Goal: Task Accomplishment & Management: Complete application form

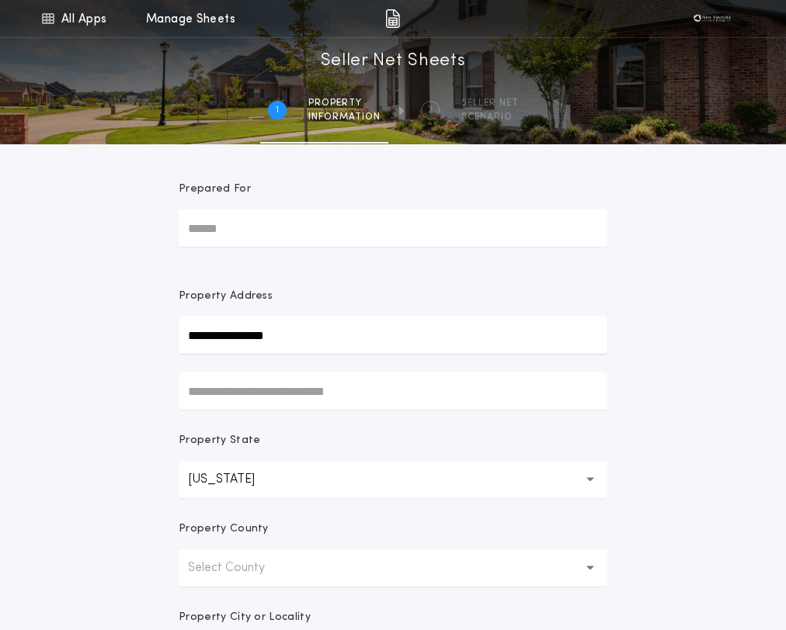
click at [320, 332] on input "**********" at bounding box center [393, 335] width 429 height 37
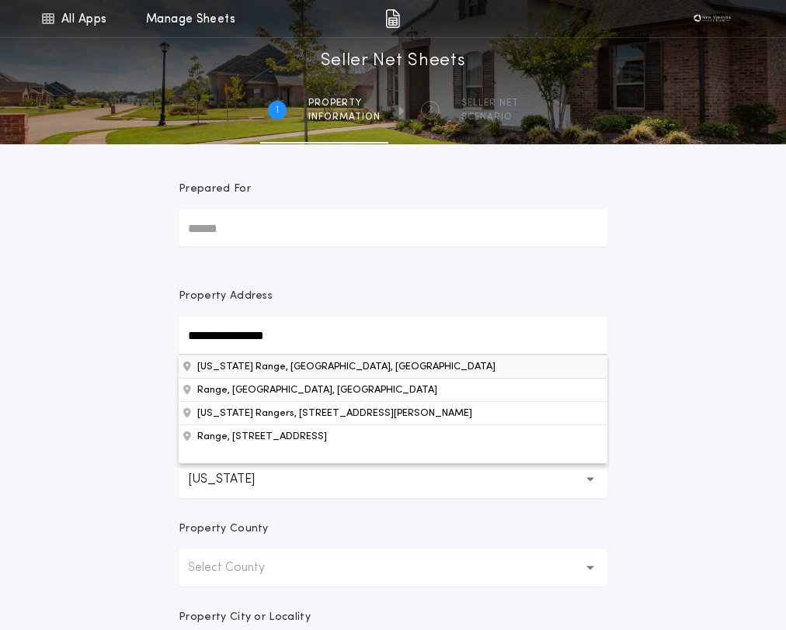
click at [268, 369] on button "California Range, CA, USA" at bounding box center [393, 366] width 429 height 23
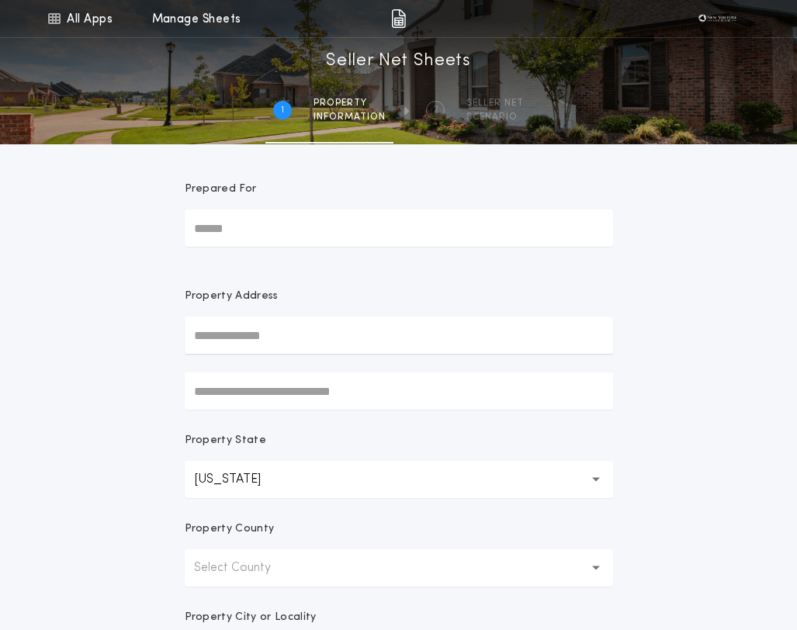
click at [272, 331] on input "text" at bounding box center [399, 335] width 429 height 37
click at [227, 338] on input "text" at bounding box center [399, 335] width 429 height 37
type input "*"
click at [183, 19] on link "Manage Sheets" at bounding box center [196, 18] width 89 height 37
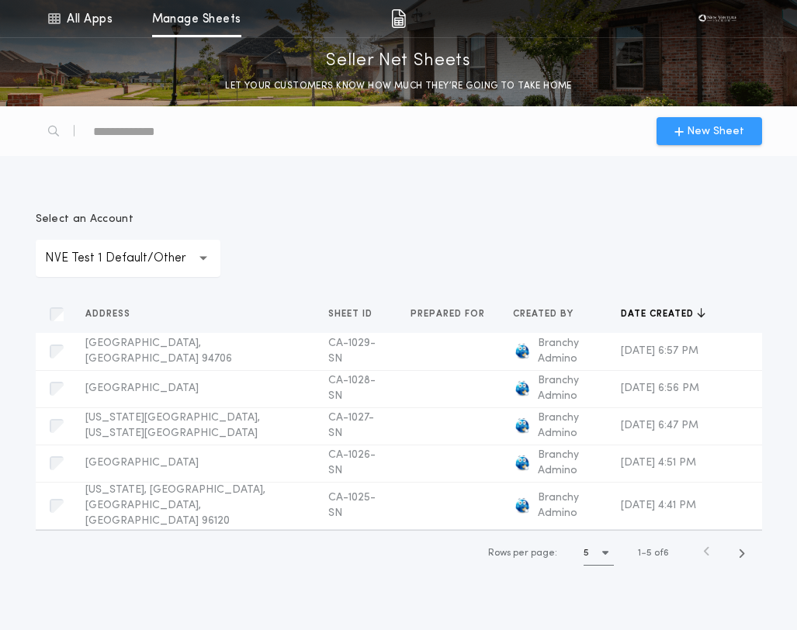
click at [741, 135] on span "New Sheet" at bounding box center [715, 131] width 57 height 16
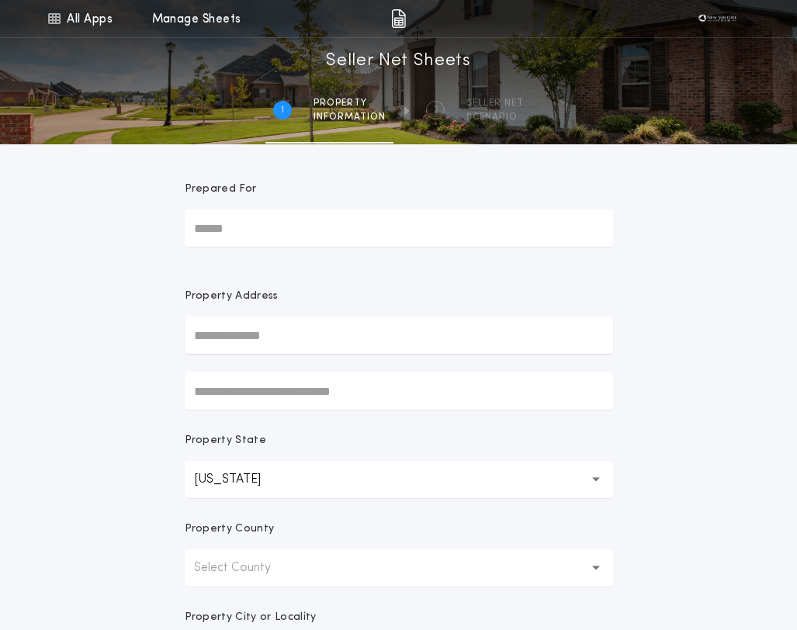
click at [239, 326] on input "text" at bounding box center [399, 335] width 429 height 37
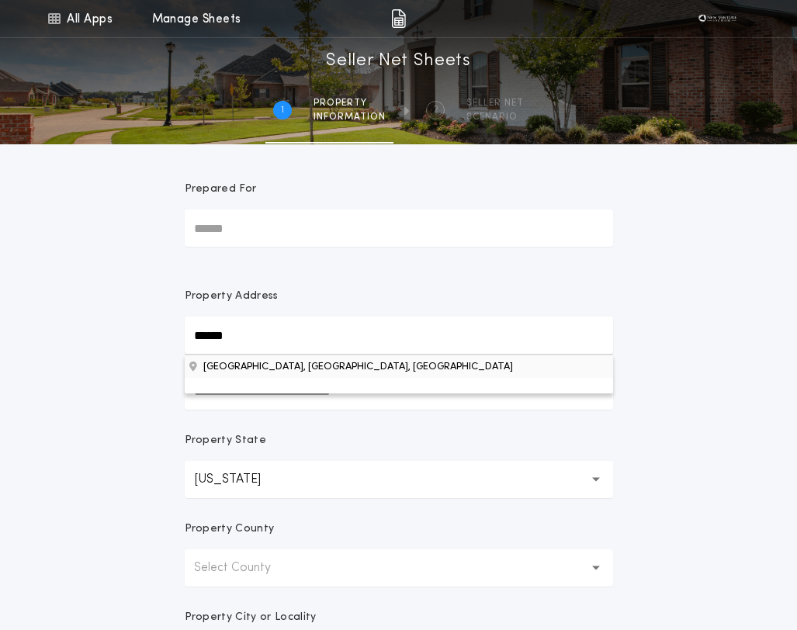
click at [253, 371] on button "[GEOGRAPHIC_DATA], [GEOGRAPHIC_DATA], [GEOGRAPHIC_DATA]" at bounding box center [399, 366] width 429 height 23
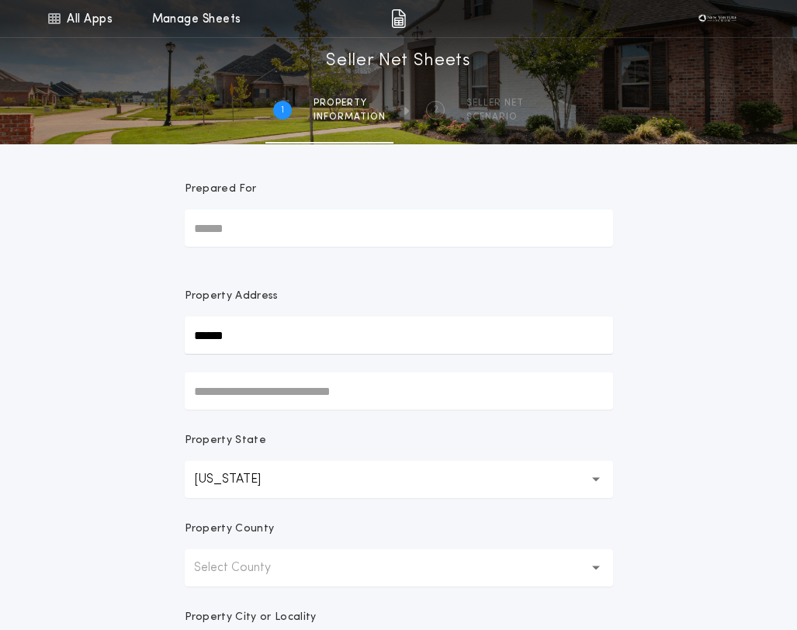
type input "******"
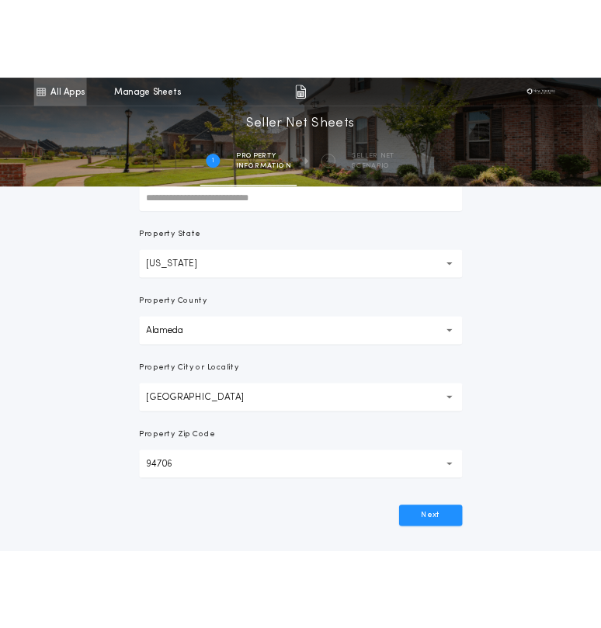
scroll to position [214, 0]
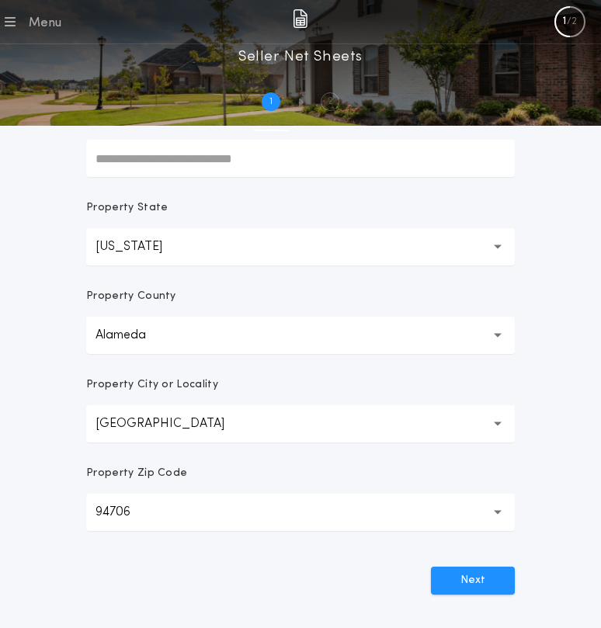
click at [33, 245] on div "All Apps Quick Calc Quick Net Sheet Quick Estimate Title Calculator Seller Net …" at bounding box center [300, 220] width 601 height 869
click at [460, 583] on button "Next" at bounding box center [473, 581] width 84 height 28
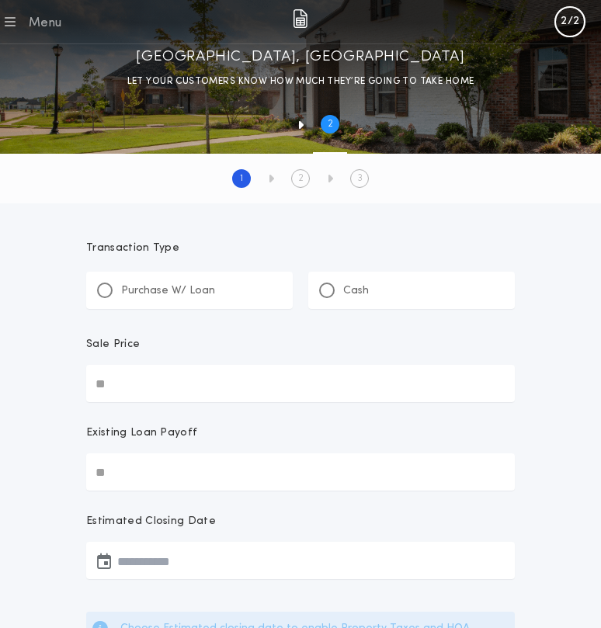
click at [180, 293] on p "Purchase W/ Loan" at bounding box center [168, 291] width 94 height 16
click at [175, 382] on input "Sale Price" at bounding box center [300, 383] width 429 height 37
type input "********"
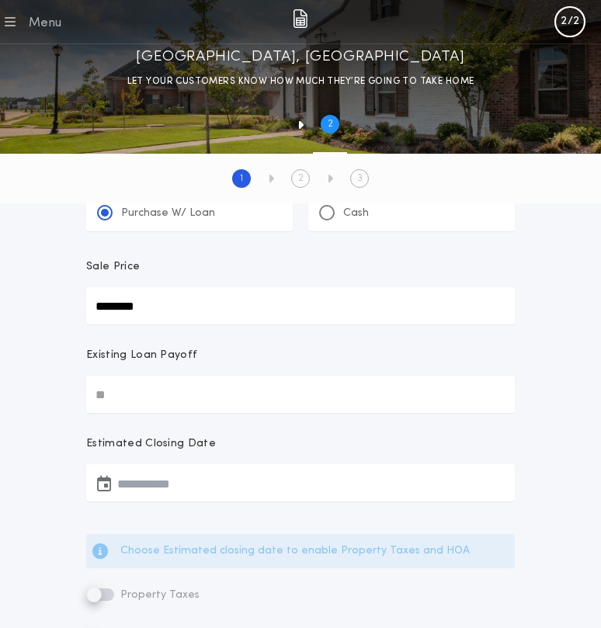
click at [203, 394] on input "Existing Loan Payoff" at bounding box center [300, 394] width 429 height 37
type input "******"
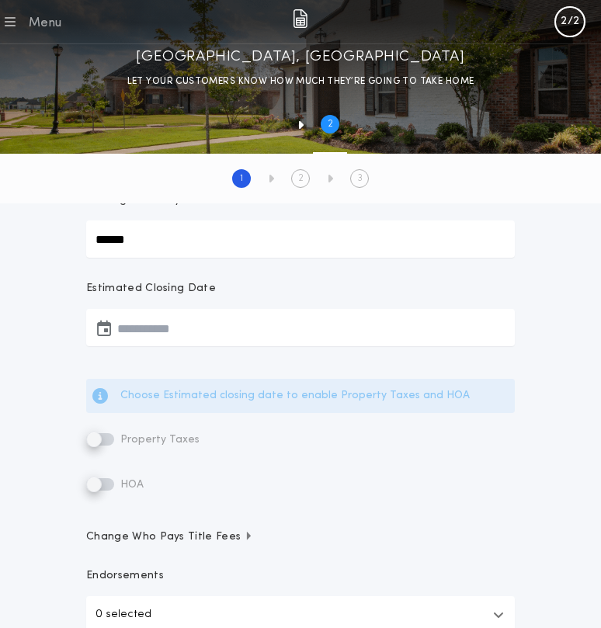
click at [174, 342] on button "button" at bounding box center [300, 327] width 429 height 37
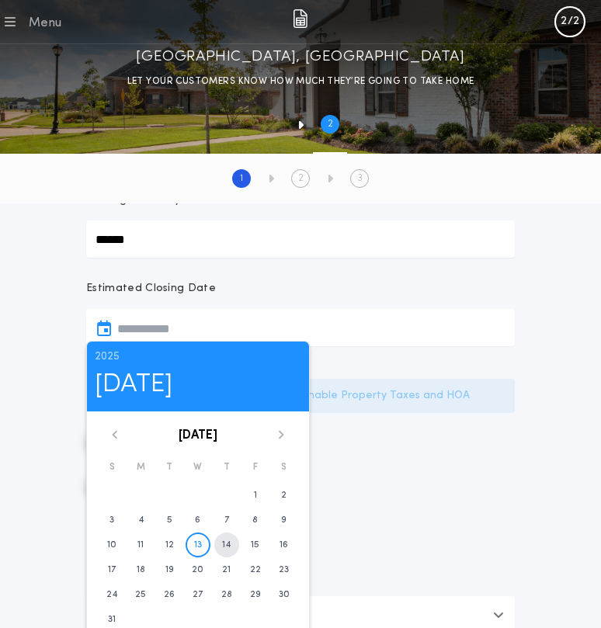
click at [227, 544] on time "14" at bounding box center [226, 545] width 9 height 12
type input "**********"
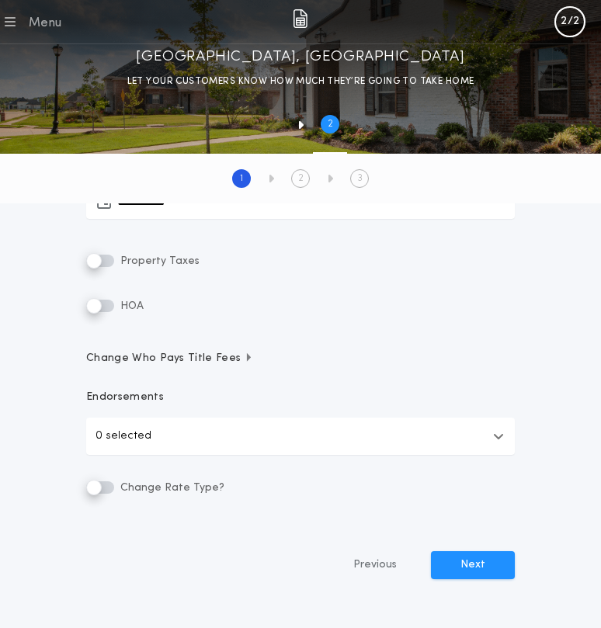
scroll to position [388, 0]
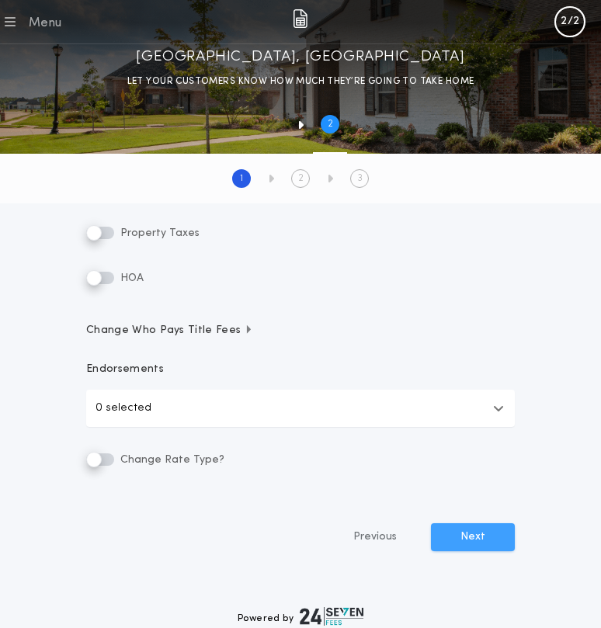
click at [464, 541] on button "Next" at bounding box center [473, 537] width 84 height 28
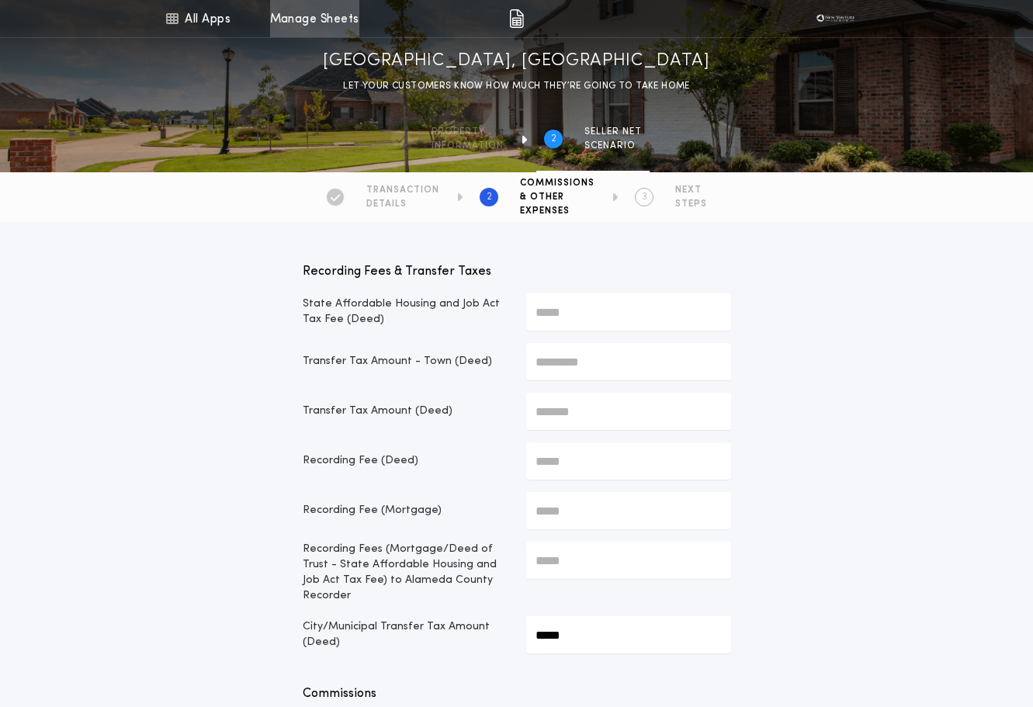
click at [351, 30] on link "Manage Sheets" at bounding box center [314, 18] width 89 height 37
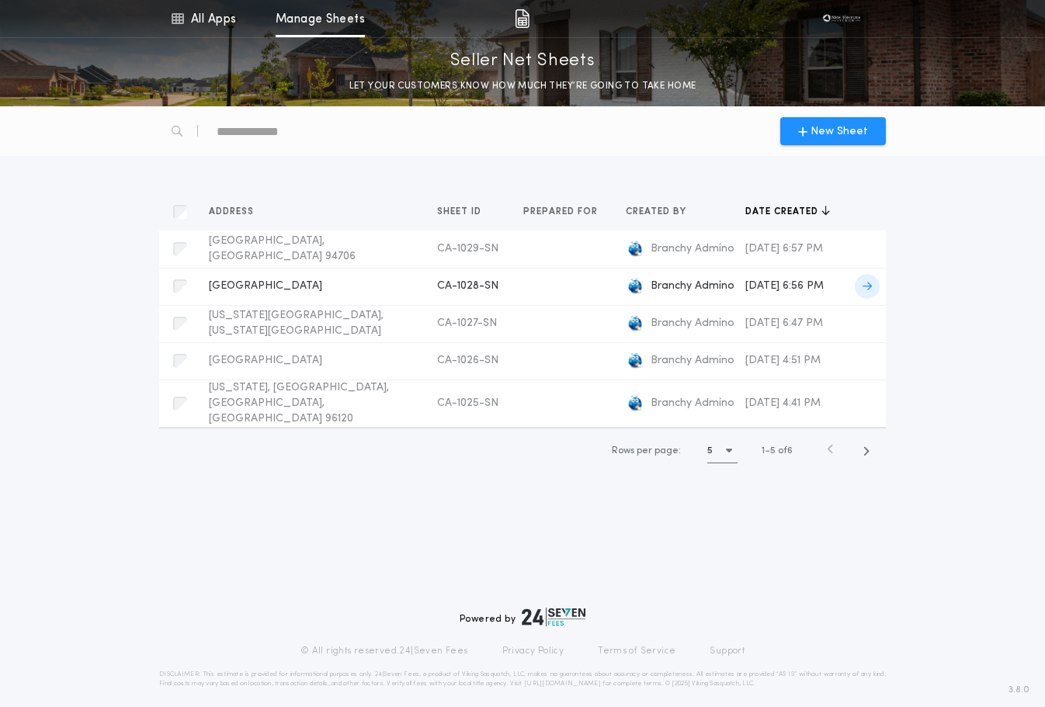
click at [313, 290] on div "Alameda, CA 94501 CA-1028-SN Prepared for" at bounding box center [310, 287] width 203 height 16
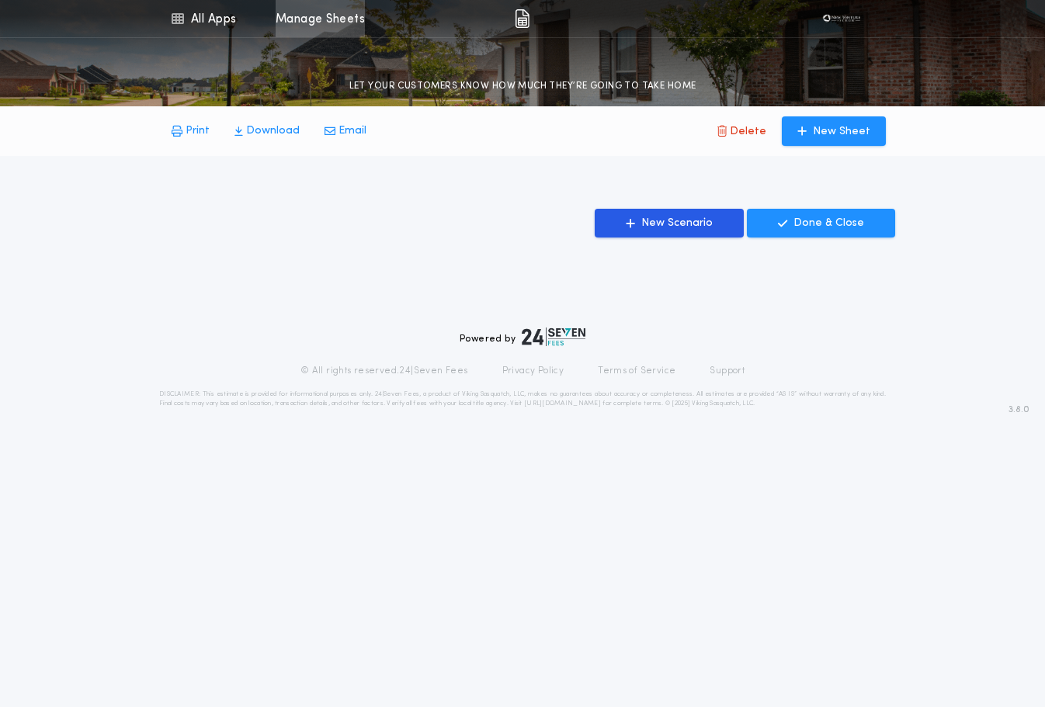
click at [343, 22] on link "Manage Sheets" at bounding box center [320, 18] width 89 height 37
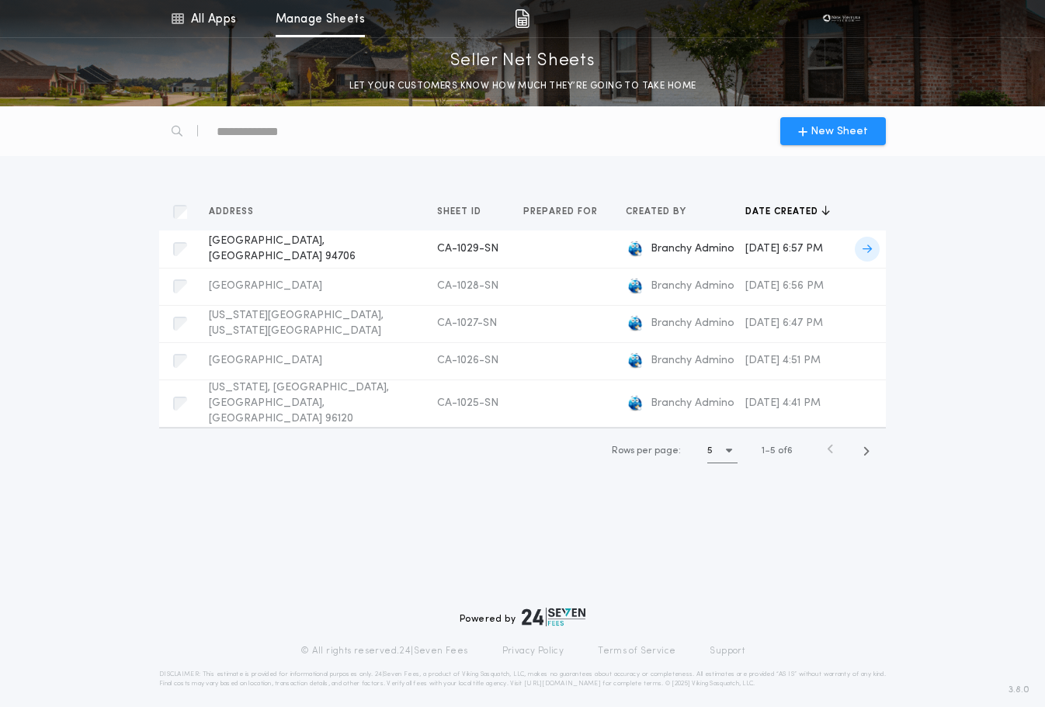
click at [276, 246] on span "[GEOGRAPHIC_DATA], [GEOGRAPHIC_DATA] 94706" at bounding box center [282, 248] width 147 height 27
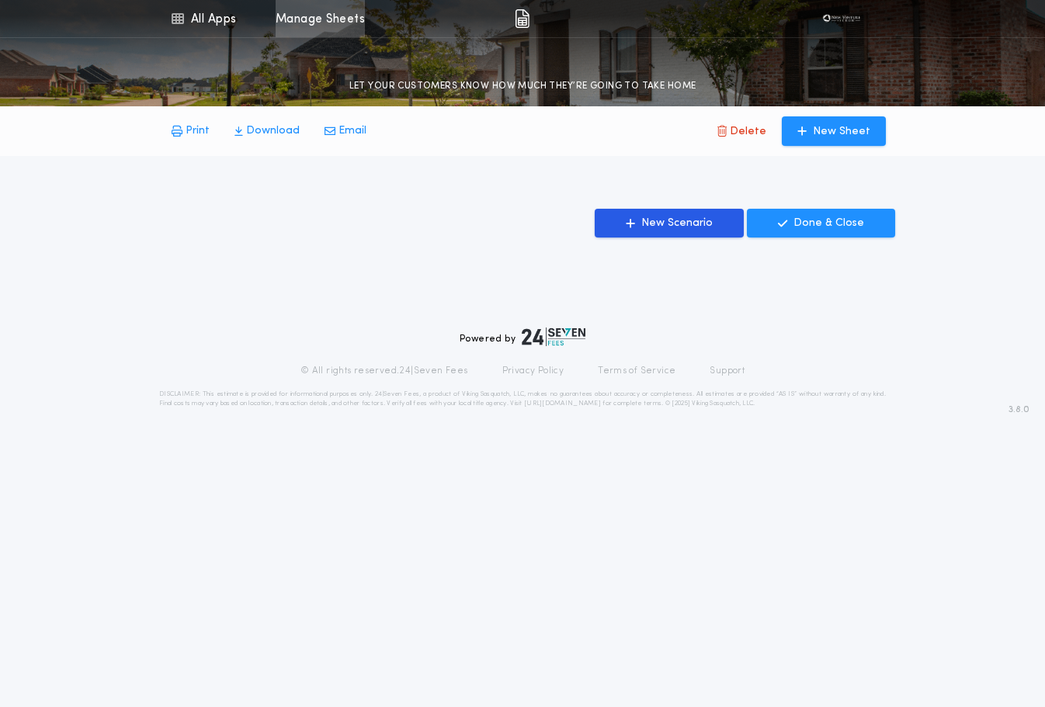
click at [311, 28] on link "Manage Sheets" at bounding box center [320, 18] width 89 height 37
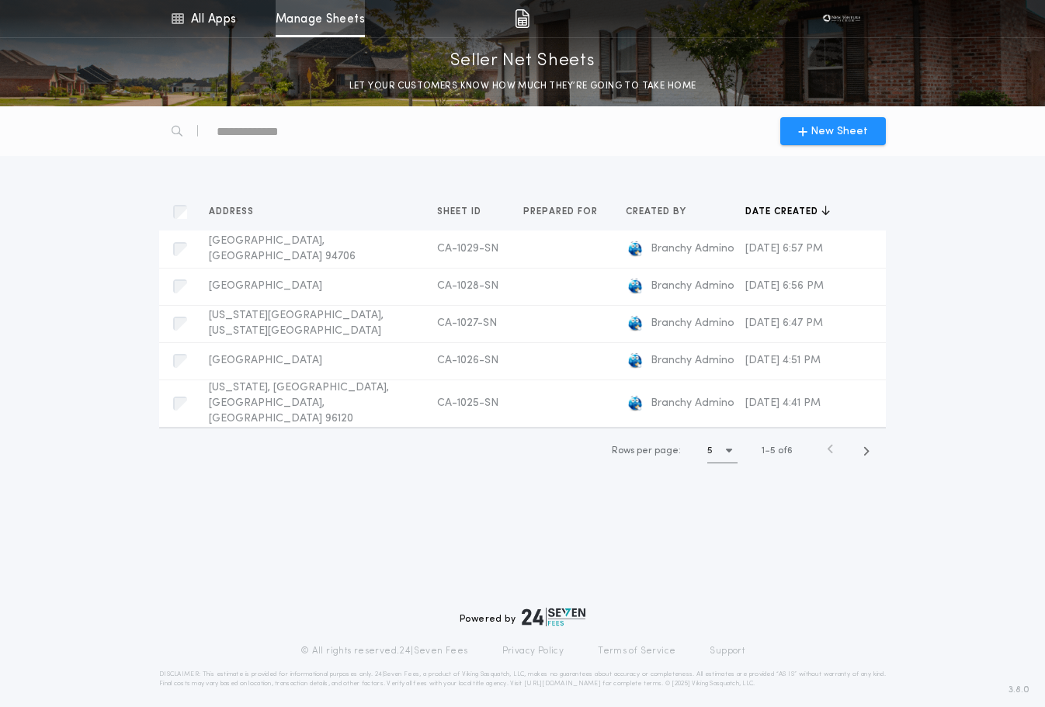
click at [344, 23] on link "Manage Sheets" at bounding box center [320, 18] width 89 height 37
click at [226, 27] on link "All Apps" at bounding box center [203, 18] width 70 height 37
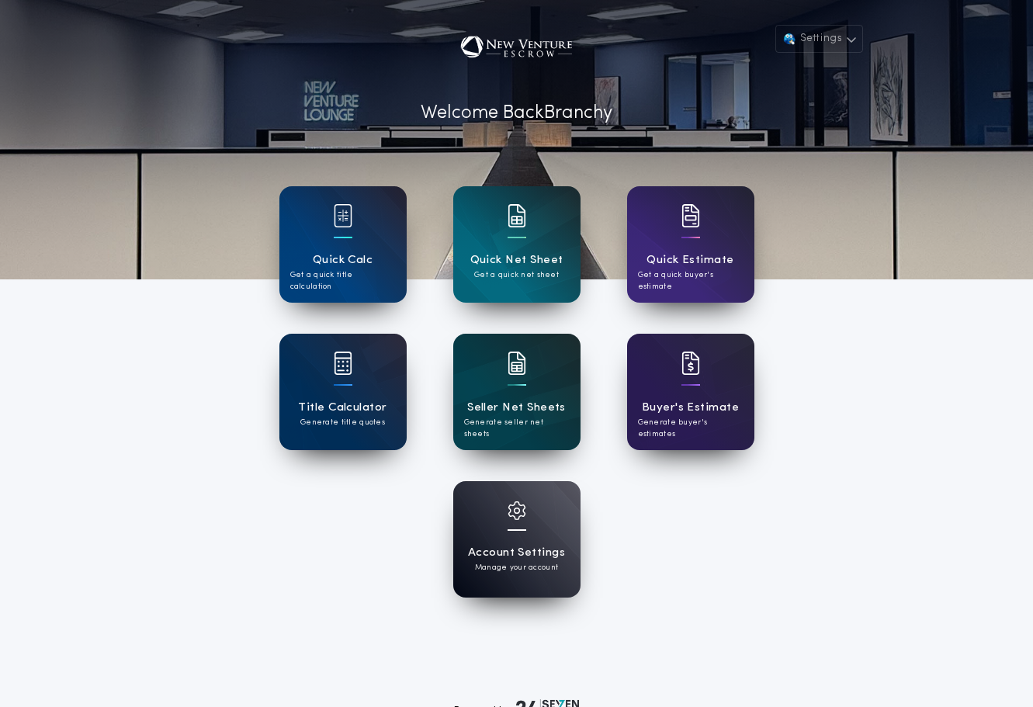
click at [514, 428] on p "Generate seller net sheets" at bounding box center [517, 428] width 106 height 23
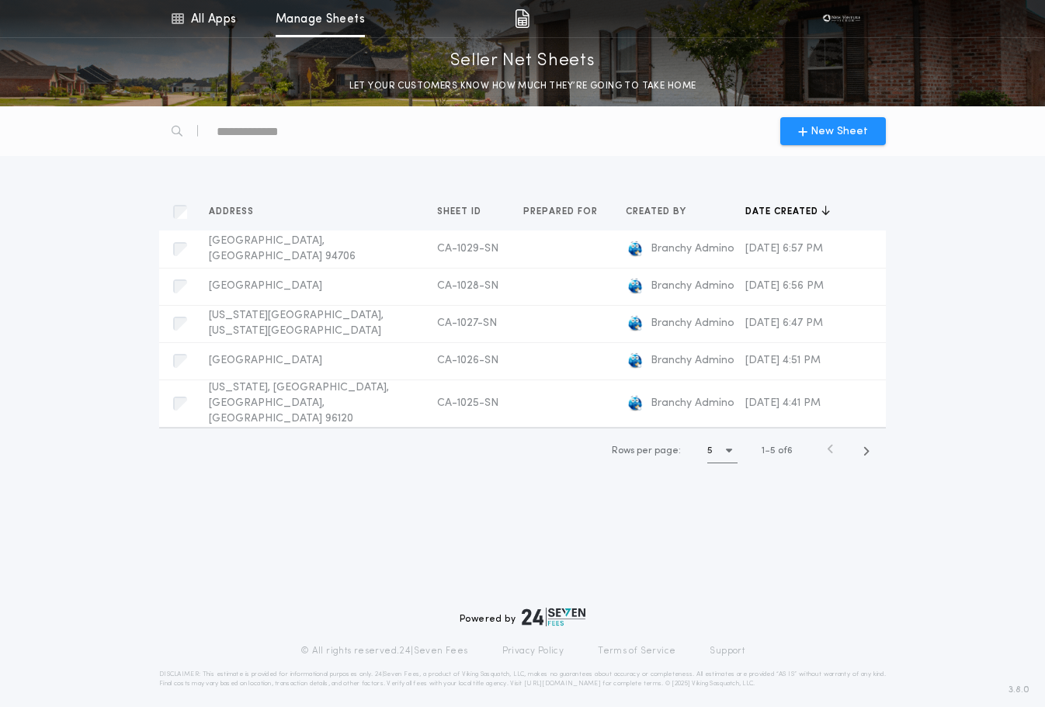
click at [728, 456] on icon "button" at bounding box center [729, 451] width 6 height 10
click at [716, 547] on div "15 15" at bounding box center [725, 527] width 36 height 37
click at [728, 456] on icon "button" at bounding box center [729, 451] width 6 height 10
click at [724, 500] on h1 "10" at bounding box center [725, 490] width 11 height 19
click at [728, 456] on icon "button" at bounding box center [729, 451] width 6 height 10
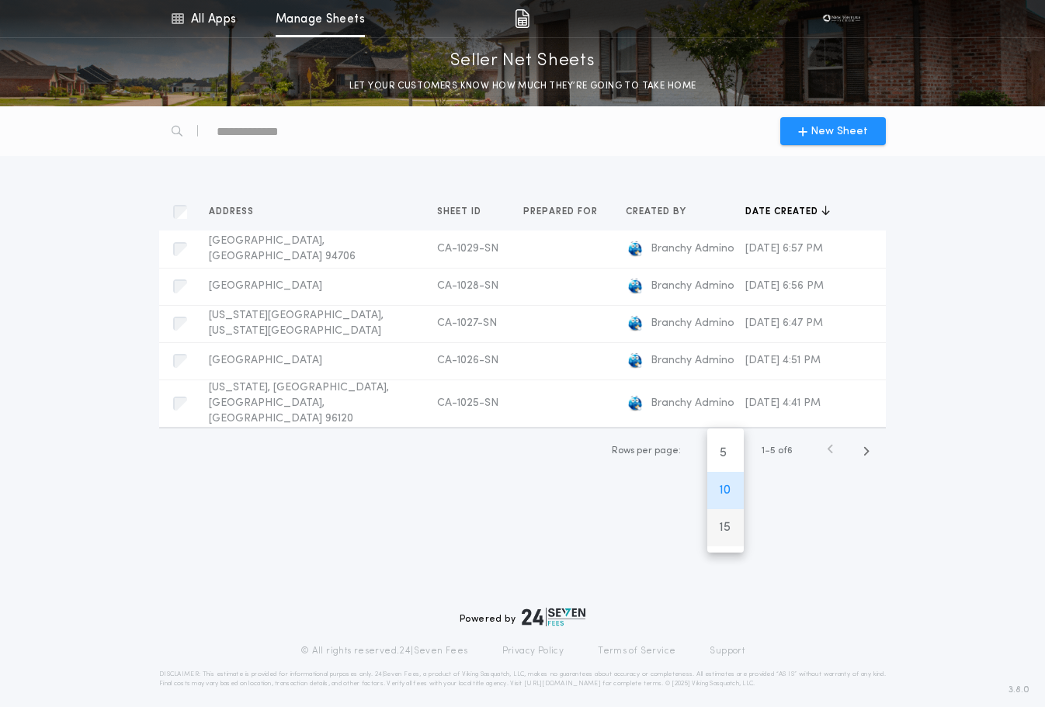
click at [719, 547] on div "15 15" at bounding box center [725, 527] width 36 height 37
click at [797, 464] on span "button" at bounding box center [866, 451] width 28 height 28
click at [229, 16] on link "All Apps" at bounding box center [203, 18] width 70 height 37
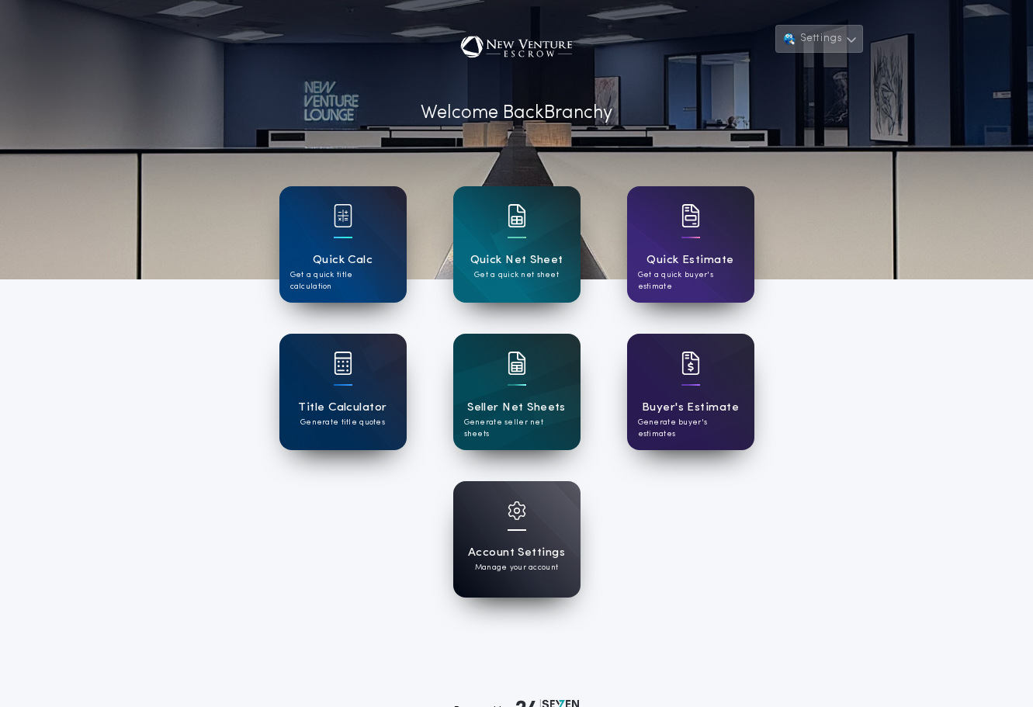
click at [797, 41] on button "Settings" at bounding box center [819, 39] width 87 height 28
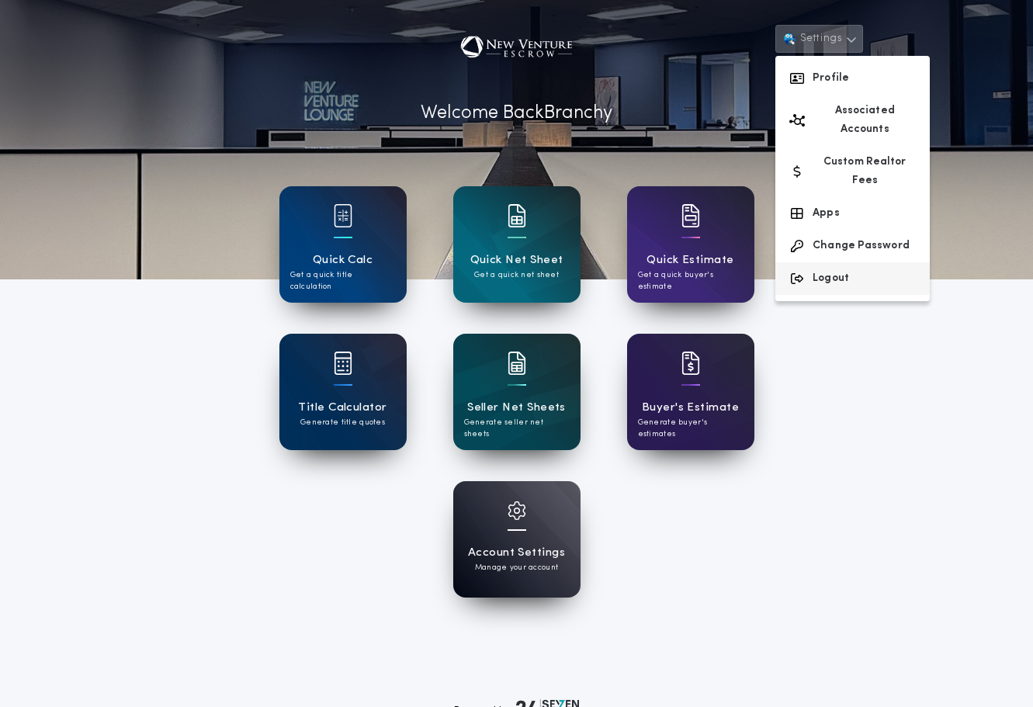
click at [797, 262] on button "Logout" at bounding box center [853, 278] width 155 height 33
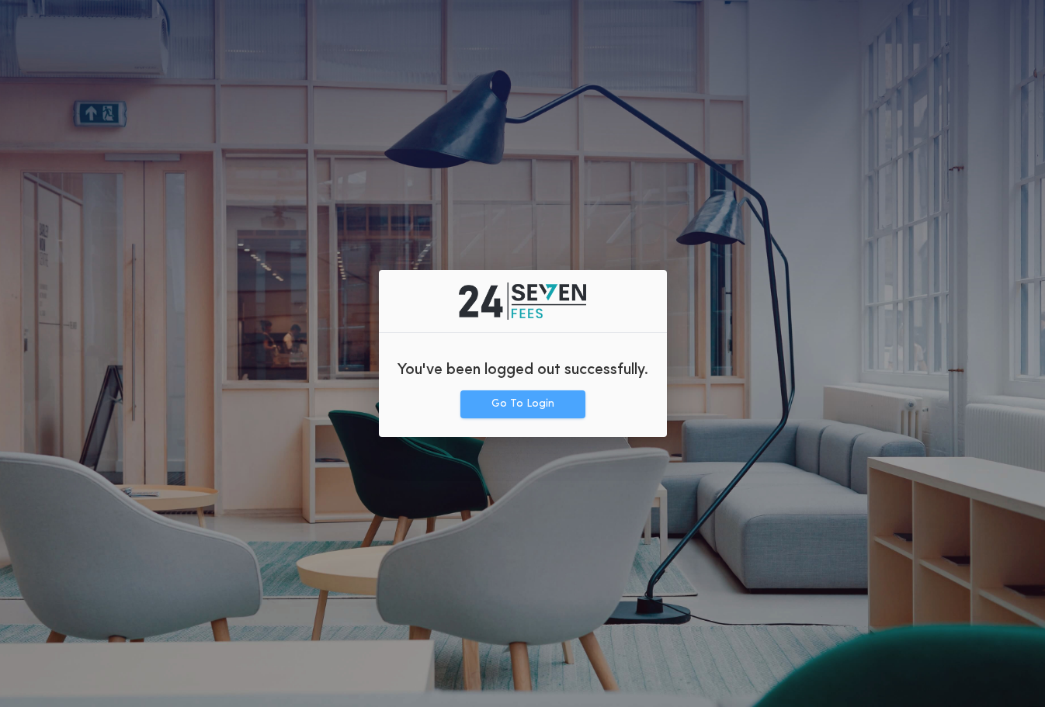
click at [554, 412] on button "Go To Login" at bounding box center [522, 405] width 125 height 28
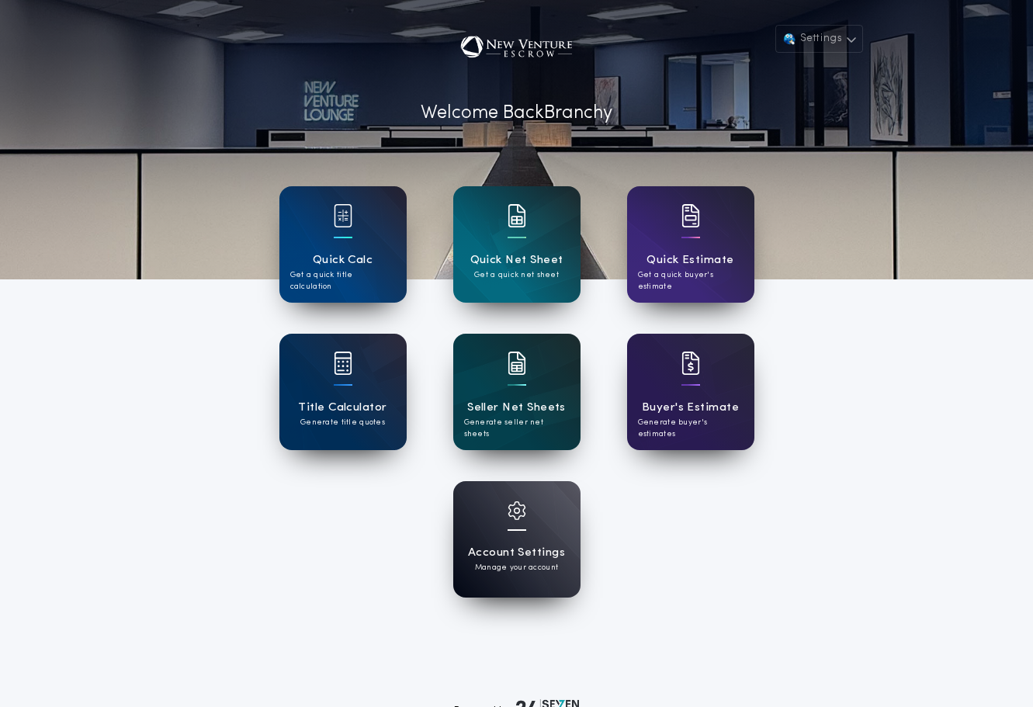
click at [554, 401] on h1 "Seller Net Sheets" at bounding box center [516, 408] width 99 height 18
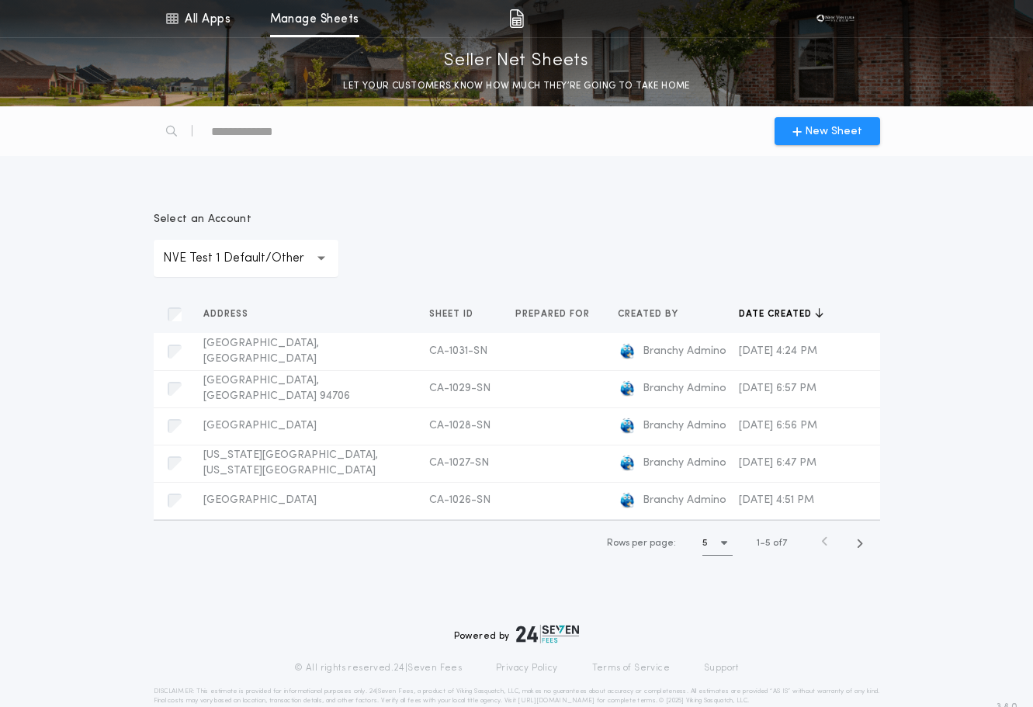
click at [717, 555] on div "5" at bounding box center [718, 543] width 30 height 24
click at [715, 630] on h1 "15" at bounding box center [720, 620] width 11 height 19
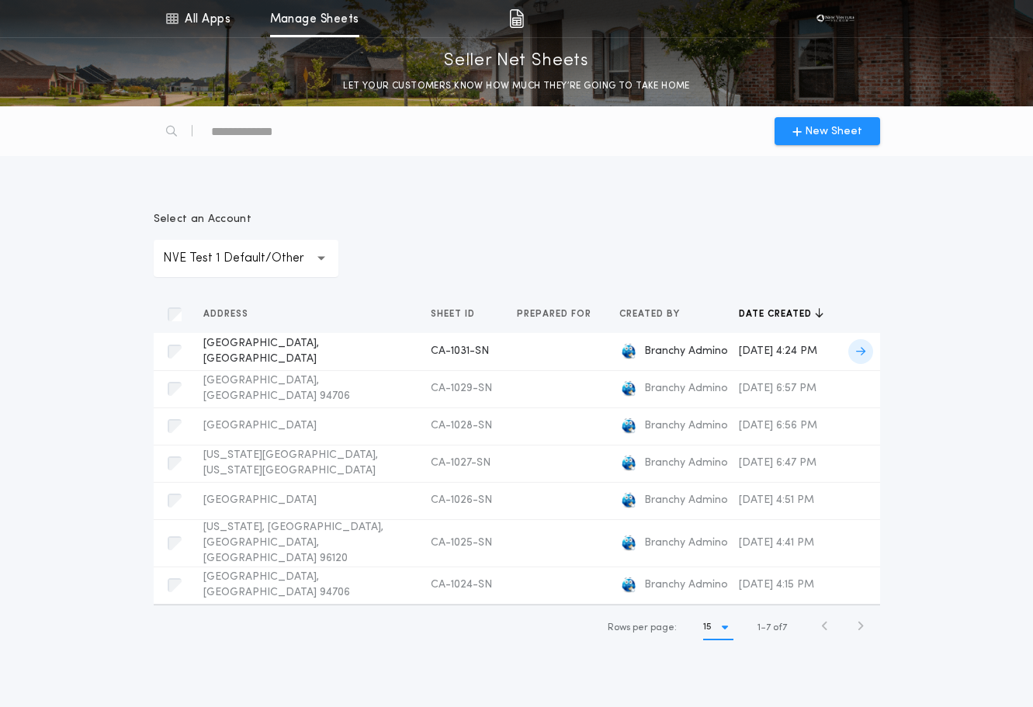
click at [306, 359] on div "Albany, Albany, CA 94706 CA-1031-SN Prepared for" at bounding box center [304, 351] width 203 height 31
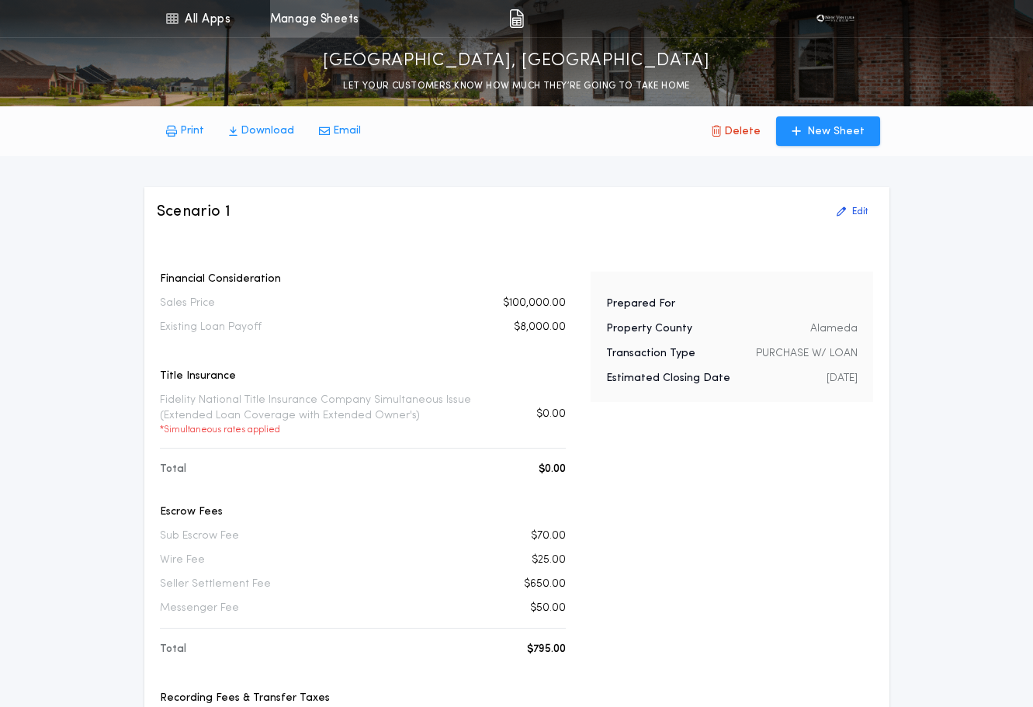
click at [329, 23] on link "Manage Sheets" at bounding box center [314, 18] width 89 height 37
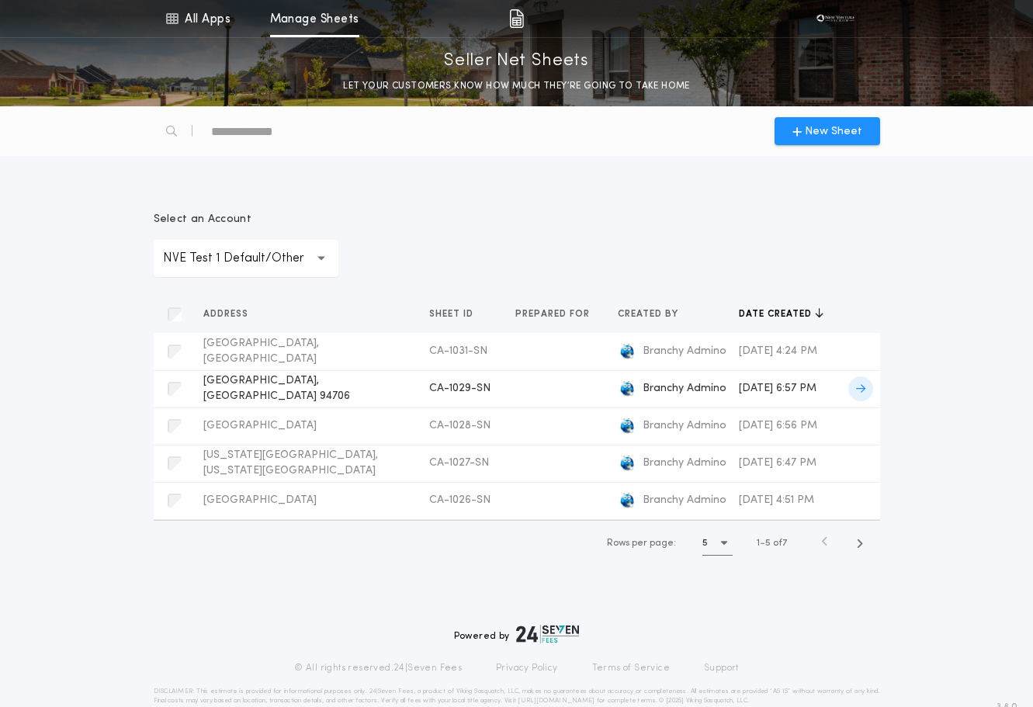
click at [283, 391] on span "[GEOGRAPHIC_DATA], [GEOGRAPHIC_DATA] 94706" at bounding box center [276, 388] width 147 height 27
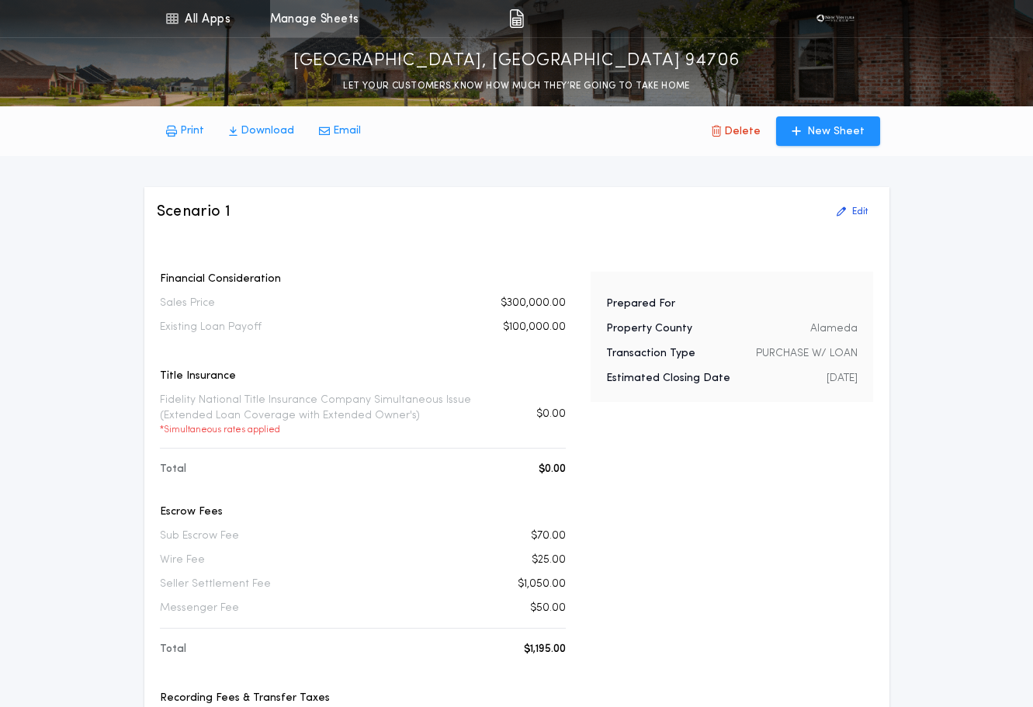
click at [297, 23] on link "Manage Sheets" at bounding box center [314, 18] width 89 height 37
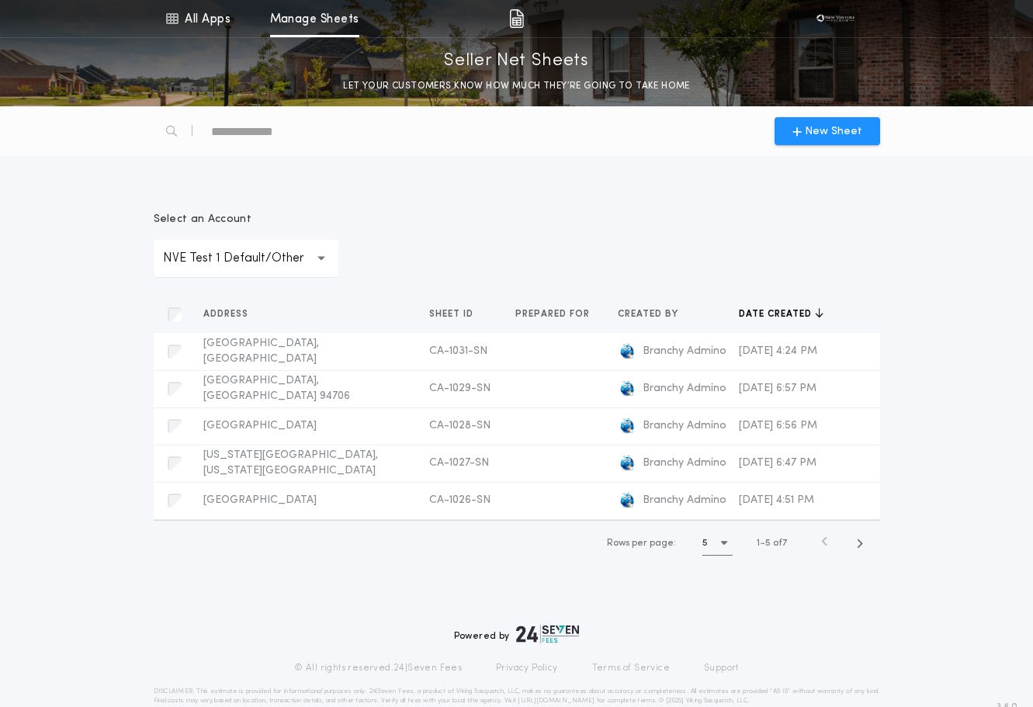
click at [713, 555] on div "5" at bounding box center [718, 543] width 30 height 24
click at [708, 602] on div "10 10" at bounding box center [721, 582] width 36 height 37
click at [863, 353] on icon at bounding box center [860, 351] width 9 height 11
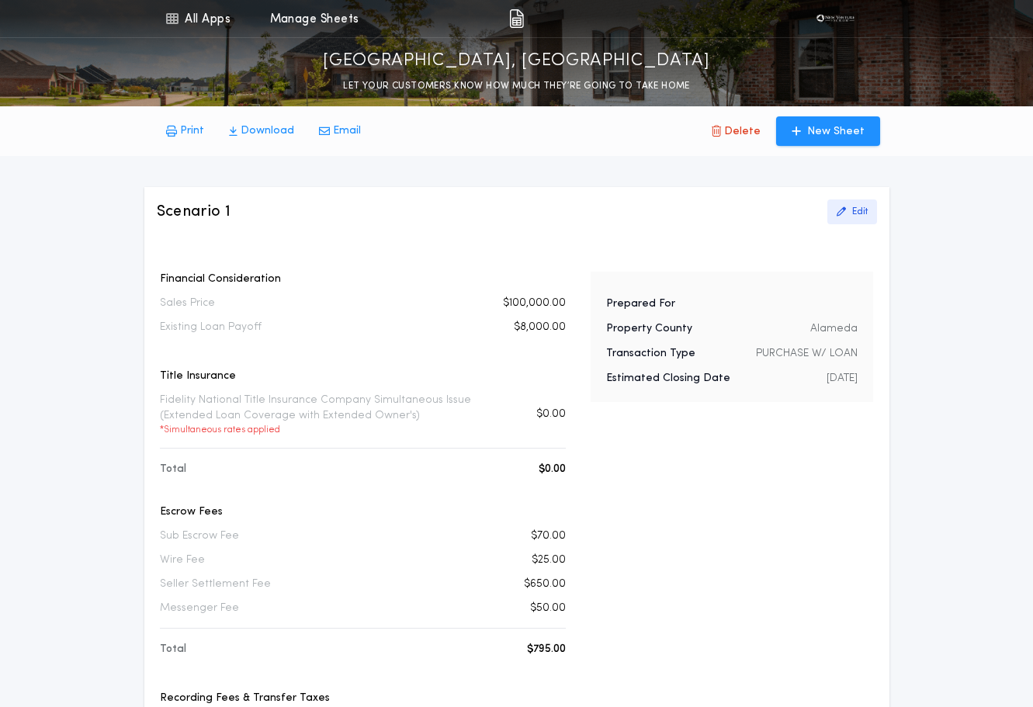
click at [853, 209] on p "Edit" at bounding box center [861, 212] width 16 height 12
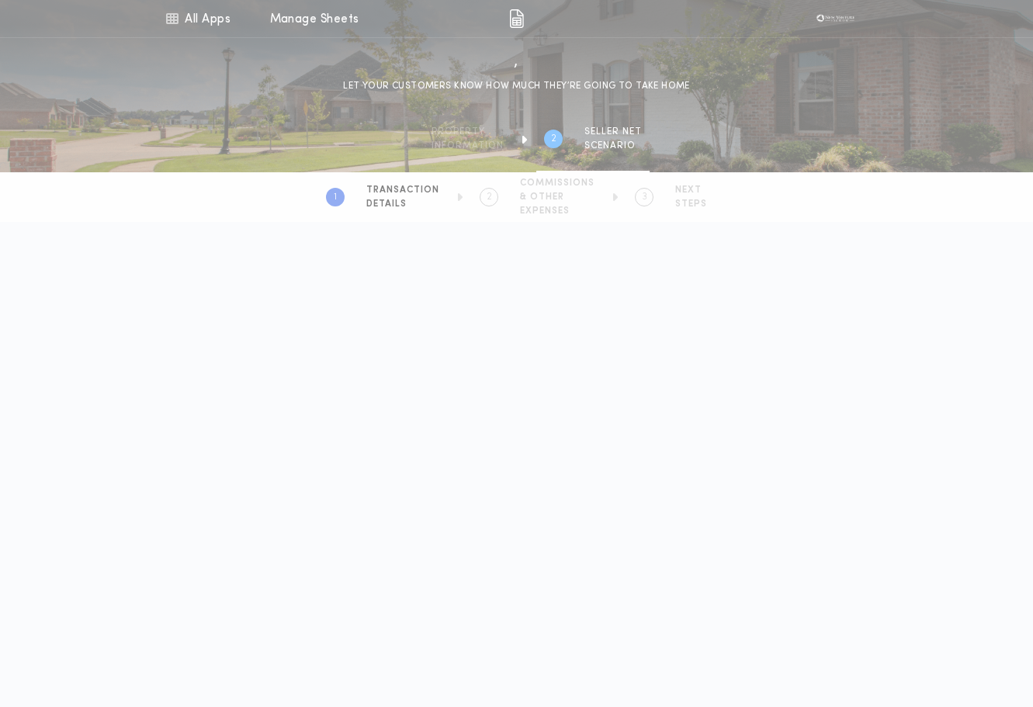
type input "********"
type input "******"
type input "**********"
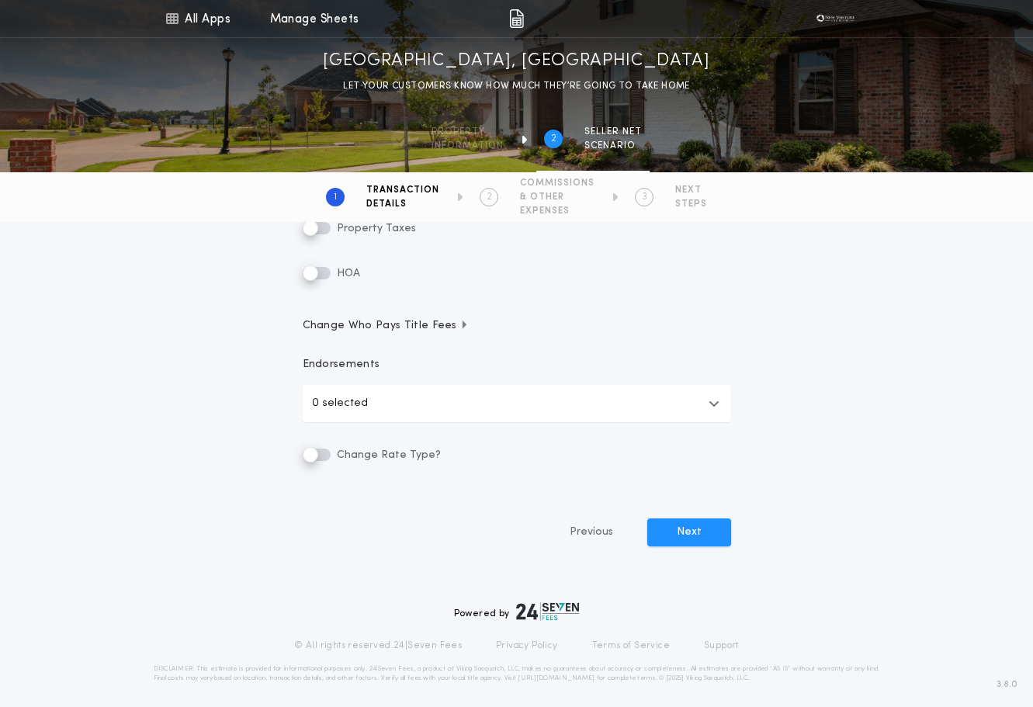
scroll to position [418, 0]
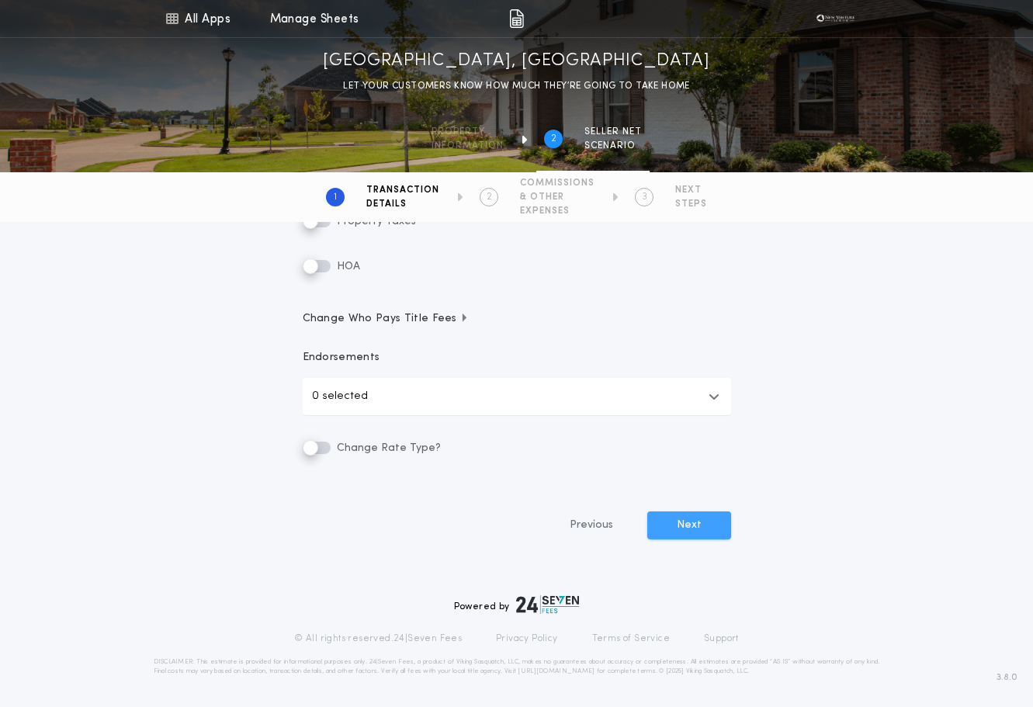
click at [703, 523] on button "Next" at bounding box center [690, 526] width 84 height 28
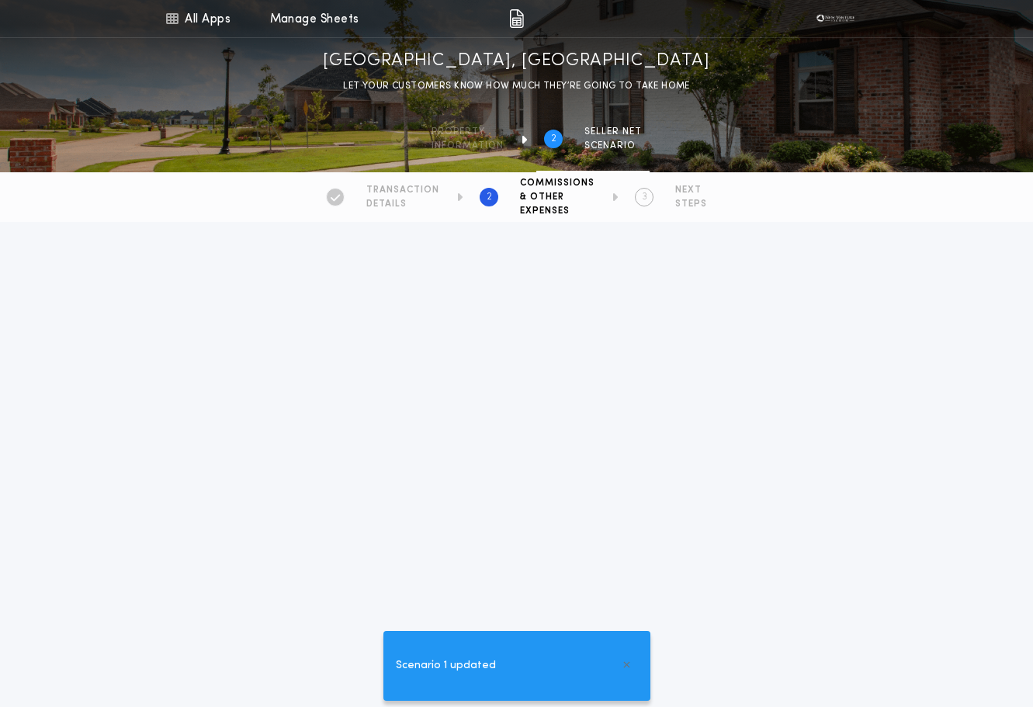
type Commission-value "*********"
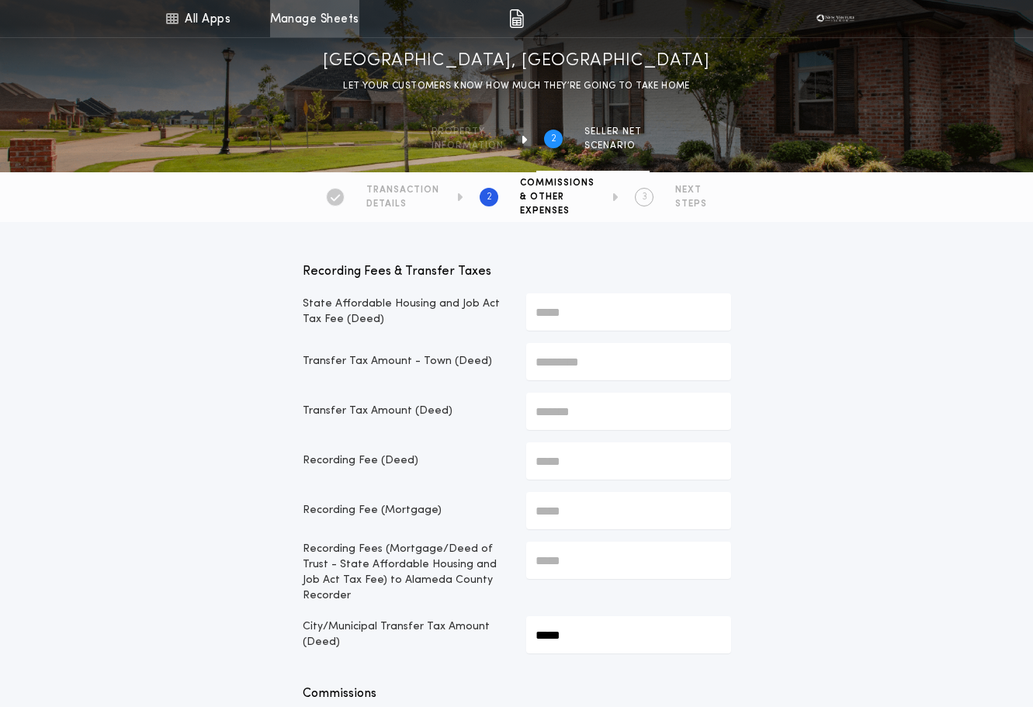
click at [346, 33] on link "Manage Sheets" at bounding box center [314, 18] width 89 height 37
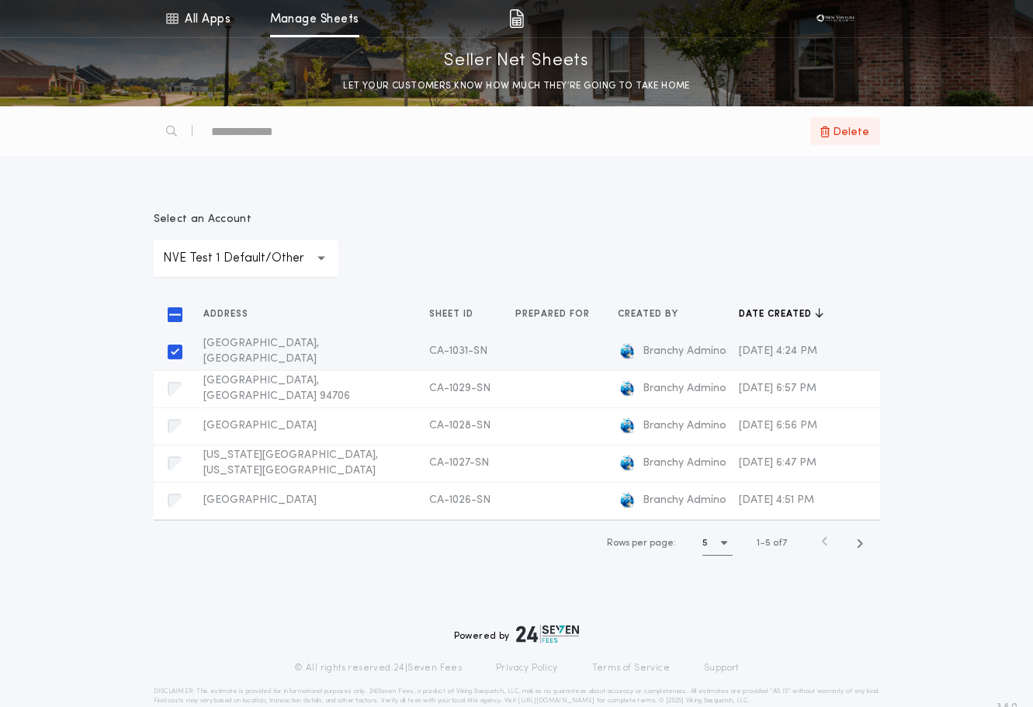
click at [847, 139] on span "Delete" at bounding box center [851, 132] width 36 height 18
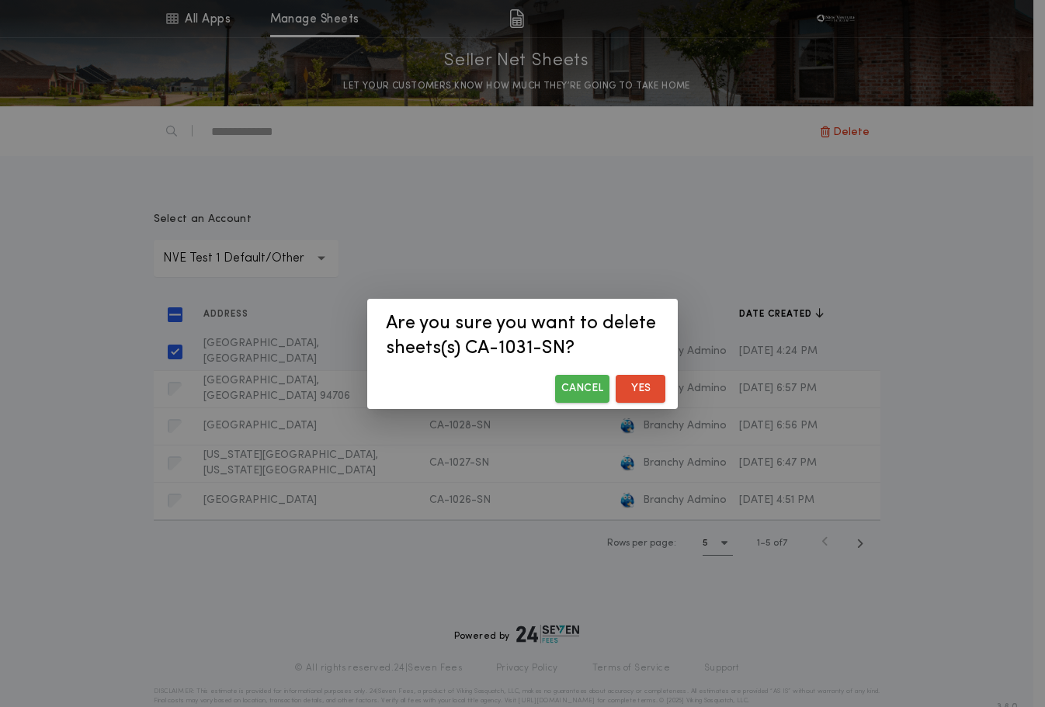
click at [647, 384] on button "Yes" at bounding box center [641, 389] width 50 height 28
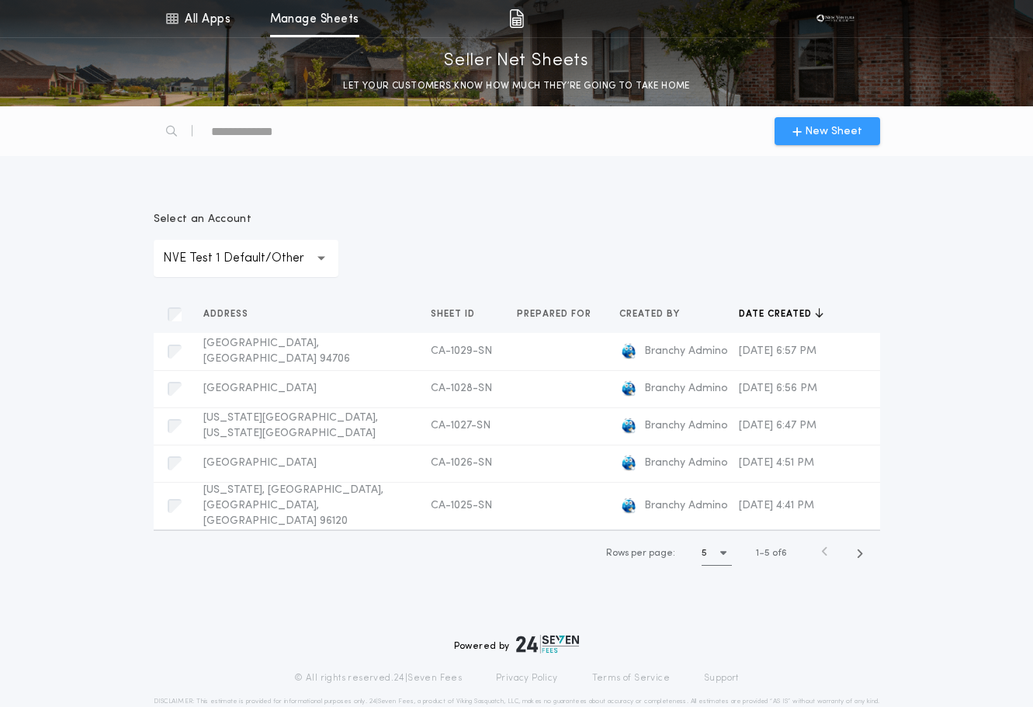
click at [800, 136] on icon "button" at bounding box center [797, 131] width 9 height 12
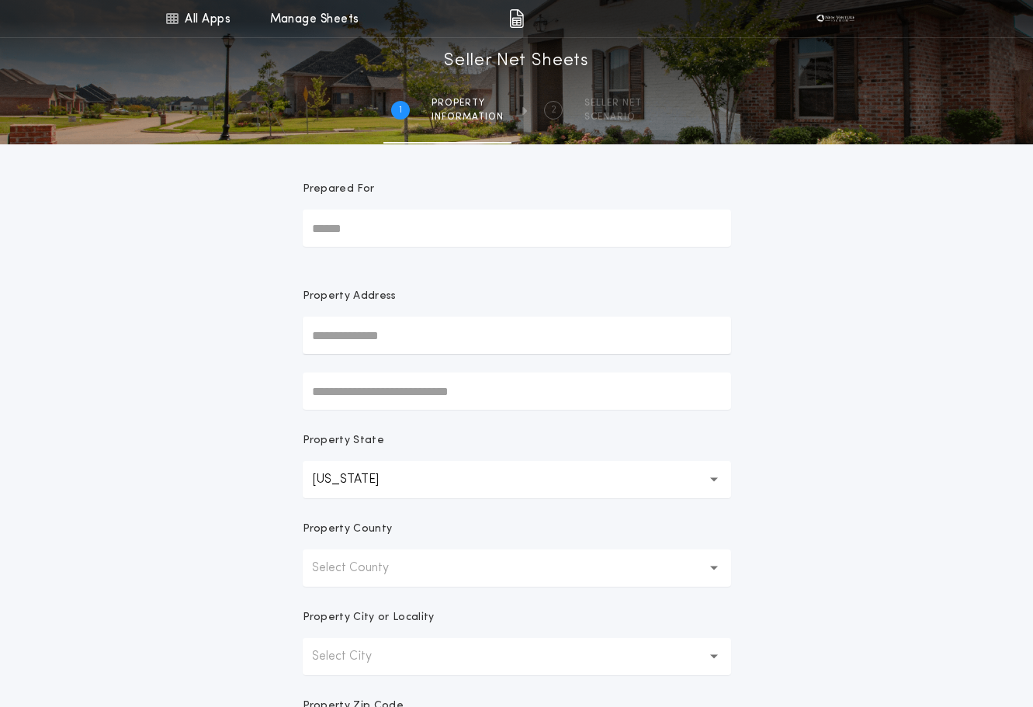
click at [401, 342] on input "text" at bounding box center [517, 335] width 429 height 37
type input "******"
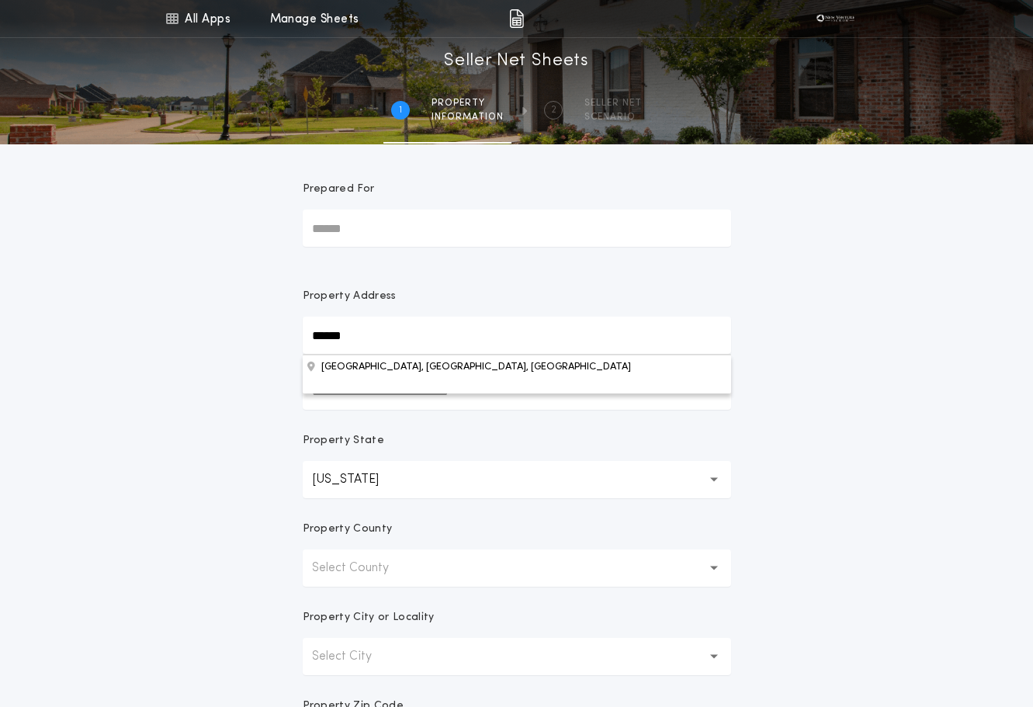
click at [380, 366] on button "[GEOGRAPHIC_DATA], [GEOGRAPHIC_DATA], [GEOGRAPHIC_DATA]" at bounding box center [517, 366] width 429 height 23
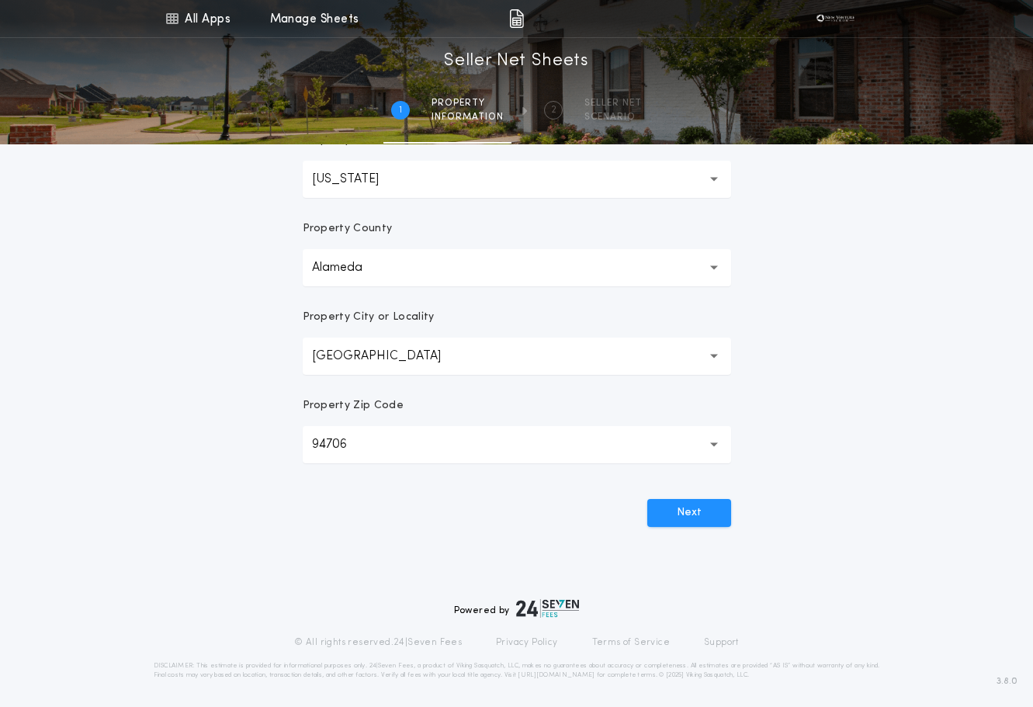
scroll to position [304, 0]
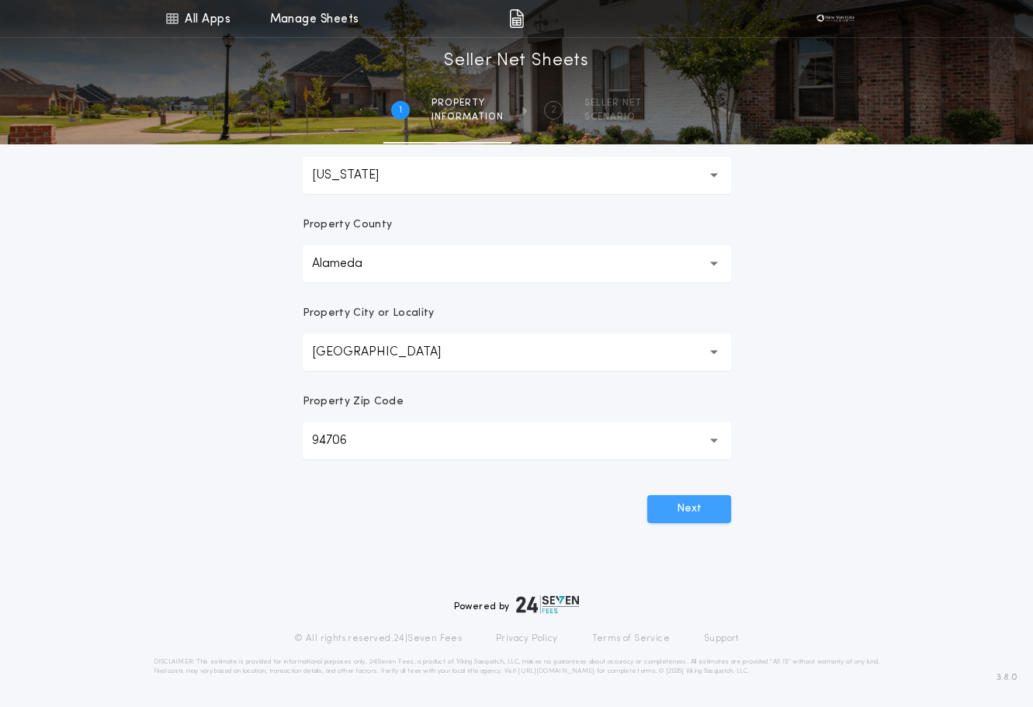
click at [700, 507] on button "Next" at bounding box center [690, 509] width 84 height 28
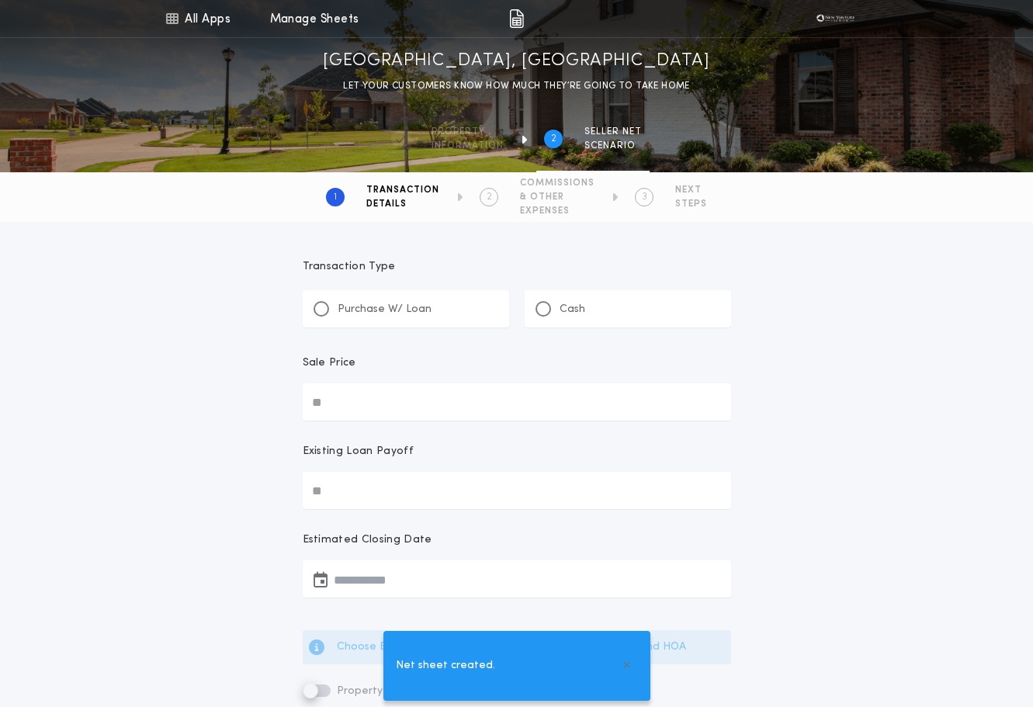
click at [430, 318] on div "Purchase W/ Loan" at bounding box center [406, 308] width 207 height 37
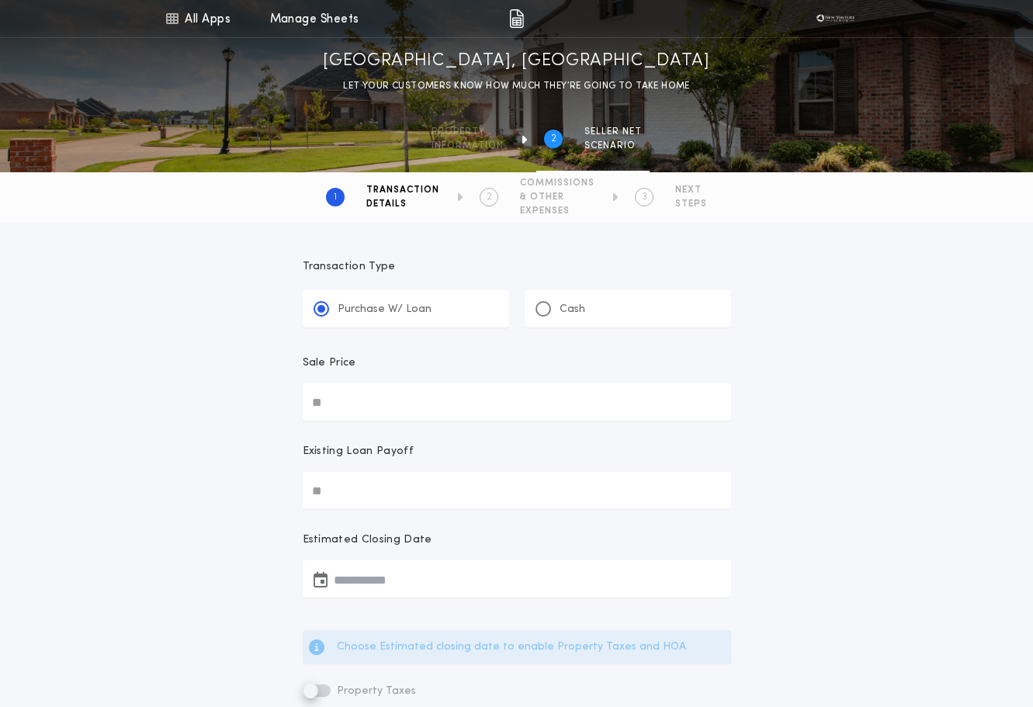
click at [353, 392] on input "Sale Price" at bounding box center [517, 402] width 429 height 37
type input "********"
click at [372, 494] on input "Existing Loan Payoff" at bounding box center [517, 490] width 429 height 37
type input "******"
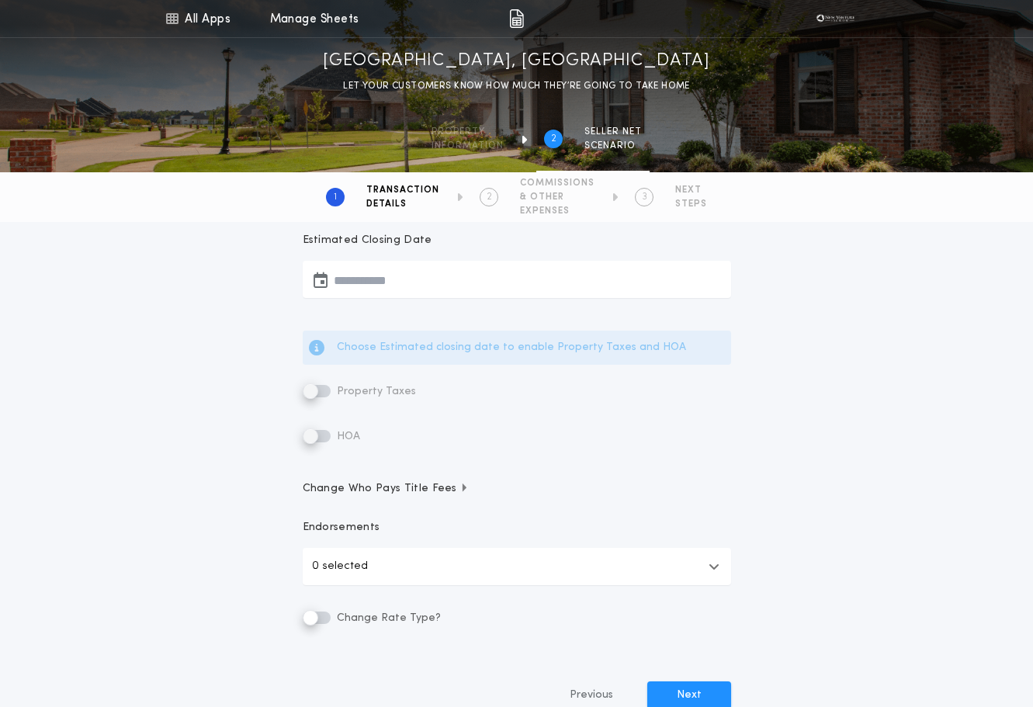
scroll to position [388, 0]
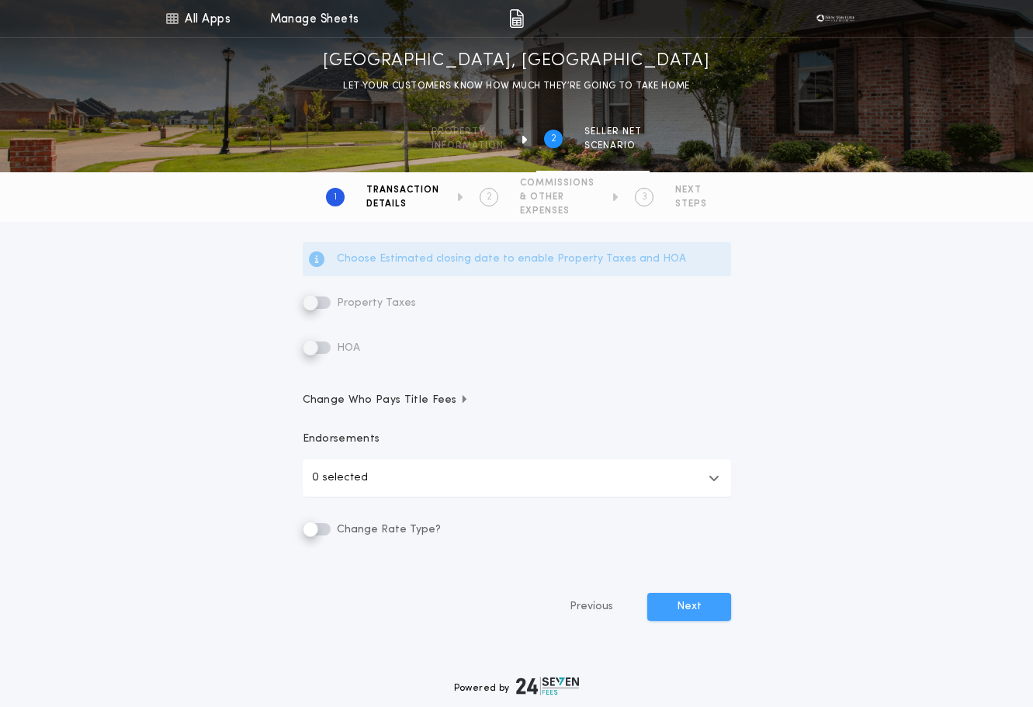
click at [704, 596] on button "Next" at bounding box center [690, 607] width 84 height 28
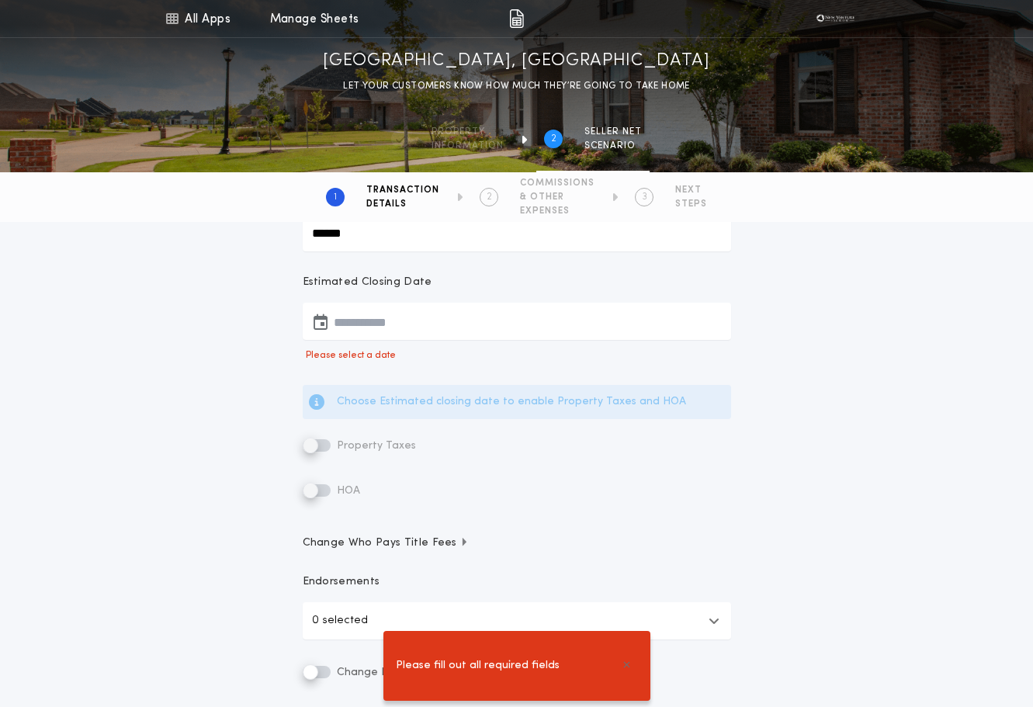
scroll to position [233, 0]
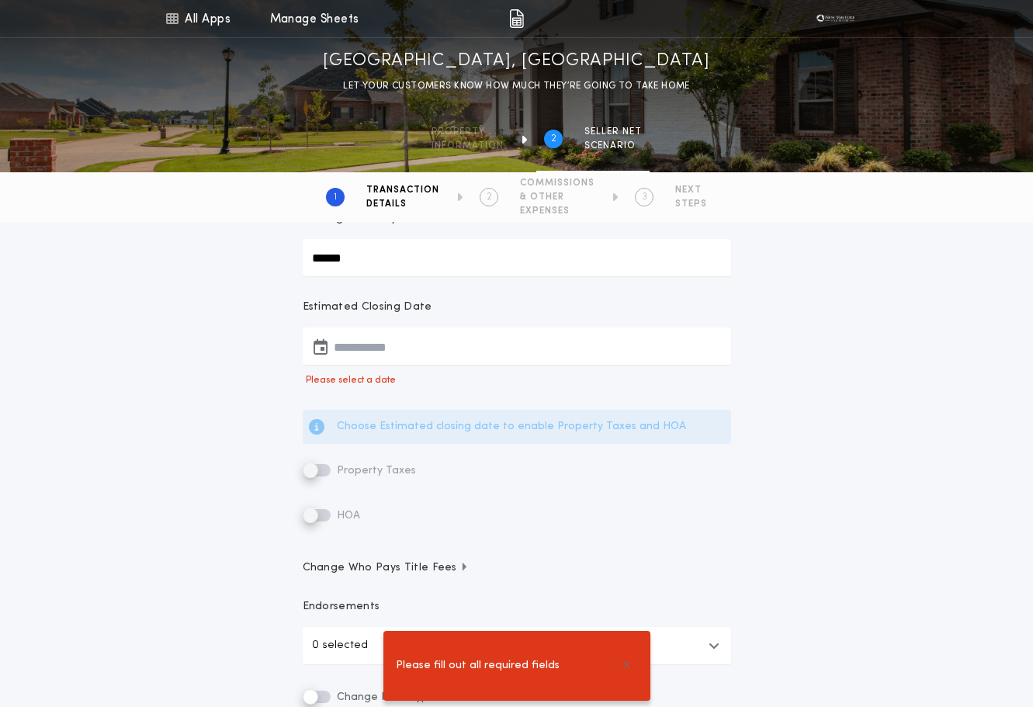
click at [416, 355] on button "button" at bounding box center [517, 346] width 429 height 37
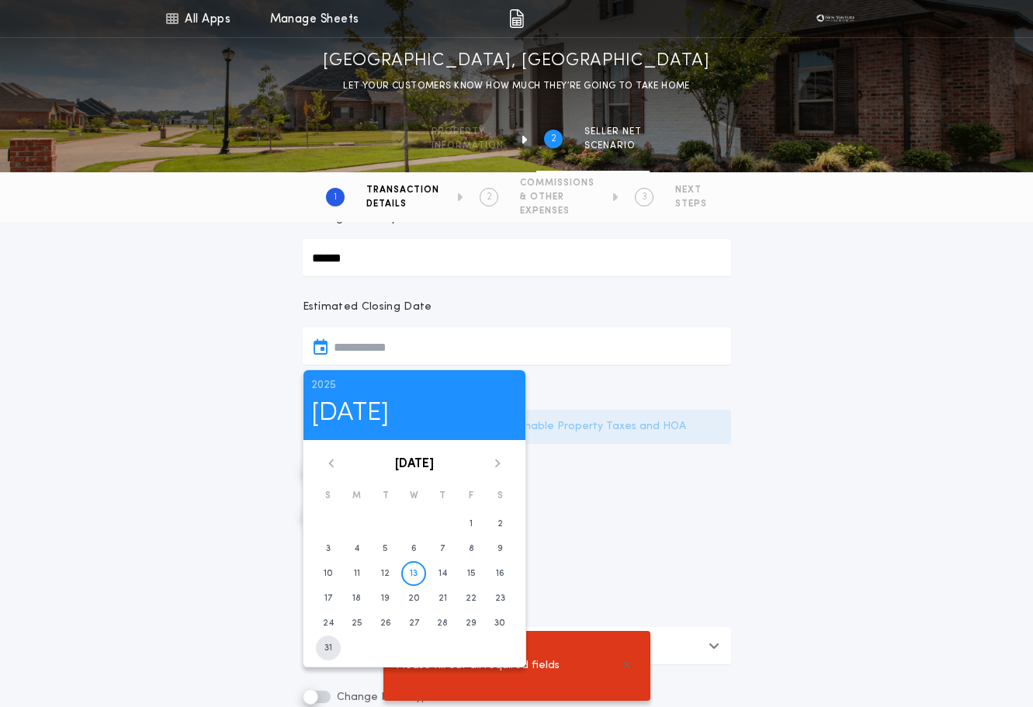
click at [325, 648] on time "31" at bounding box center [329, 648] width 8 height 12
type input "**********"
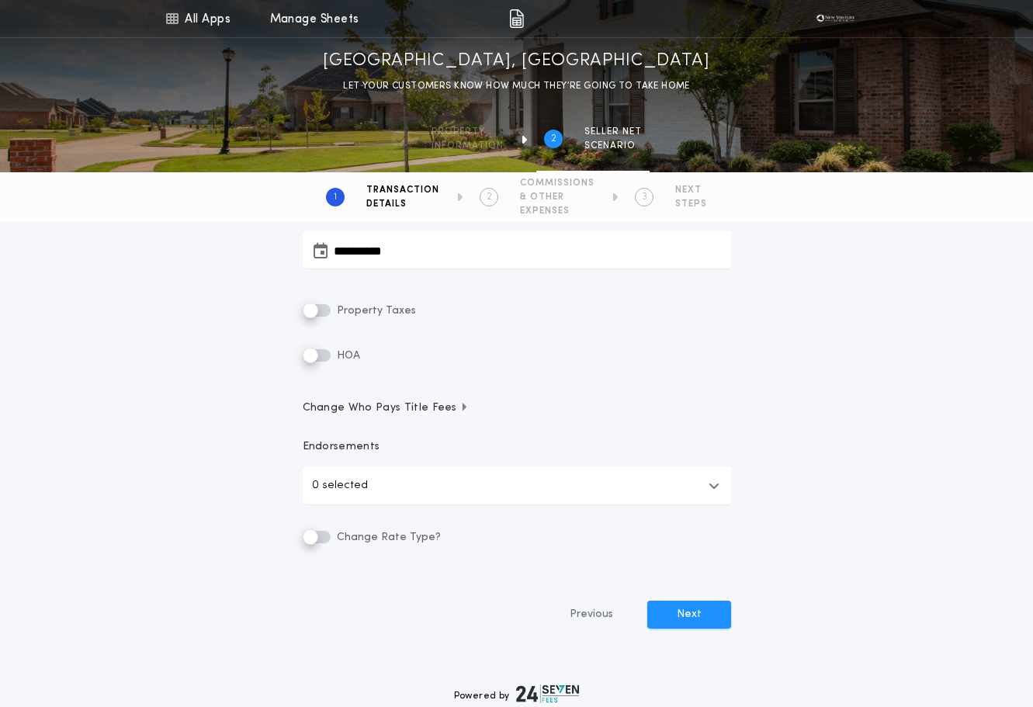
scroll to position [418, 0]
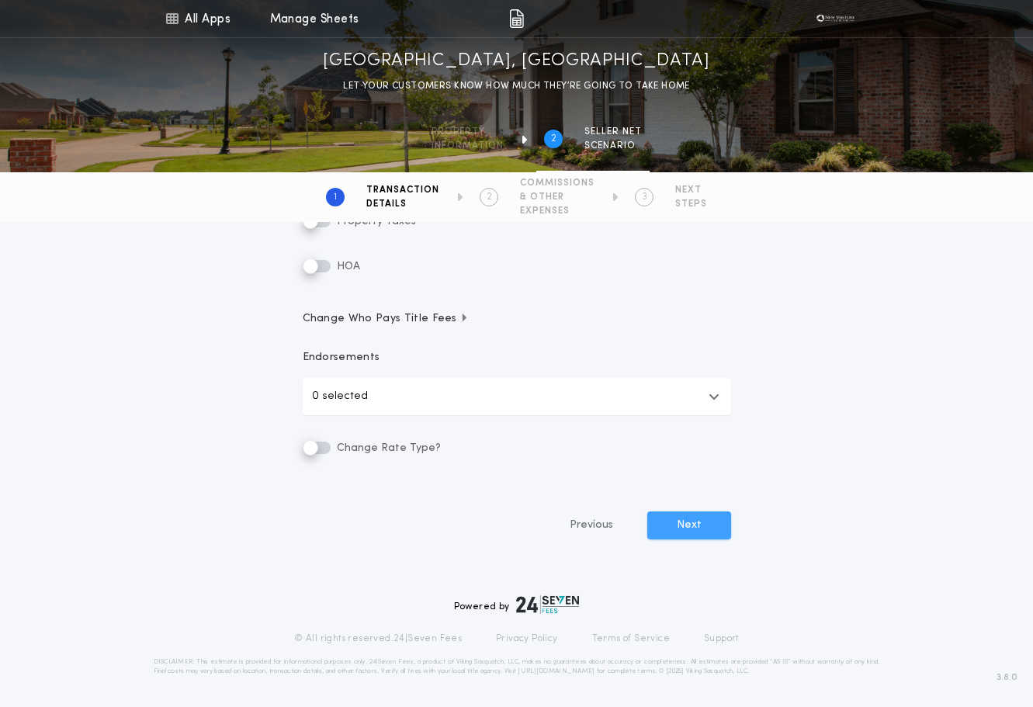
click at [688, 529] on button "Next" at bounding box center [690, 526] width 84 height 28
